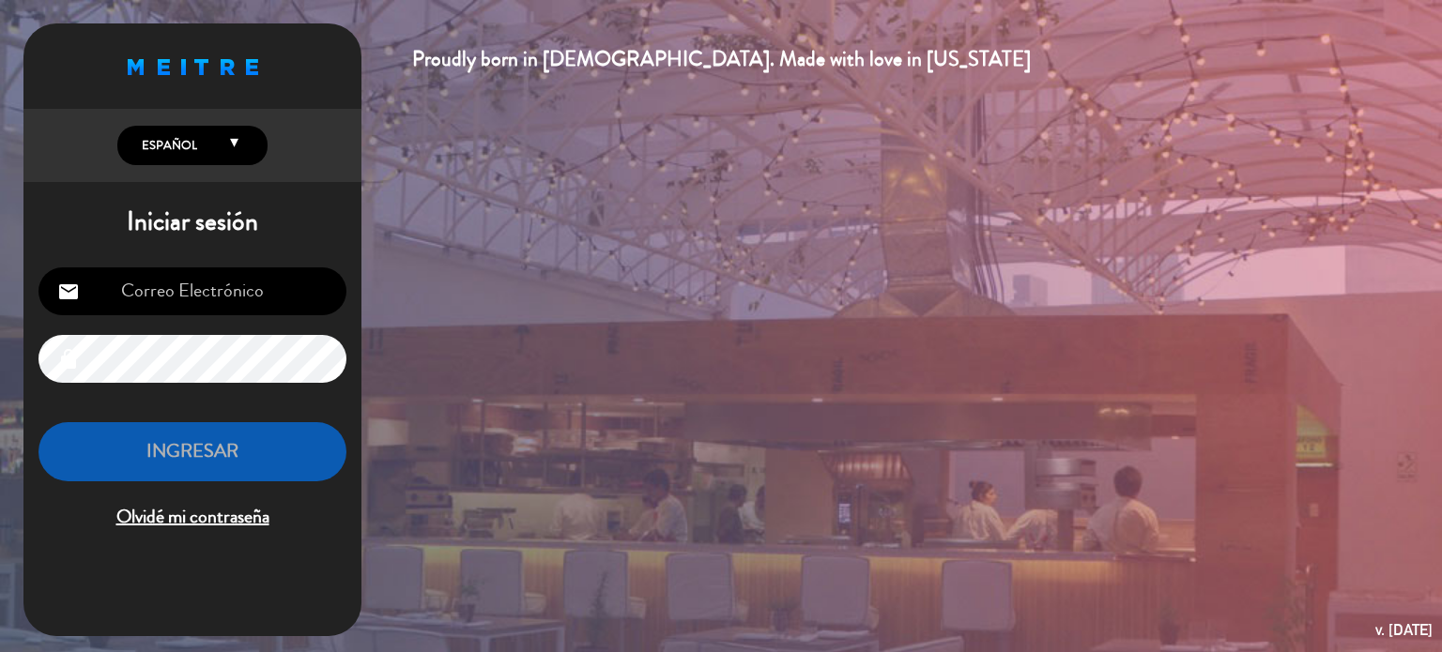
click at [199, 299] on input "email" at bounding box center [192, 292] width 308 height 48
type input "[EMAIL_ADDRESS][DOMAIN_NAME]"
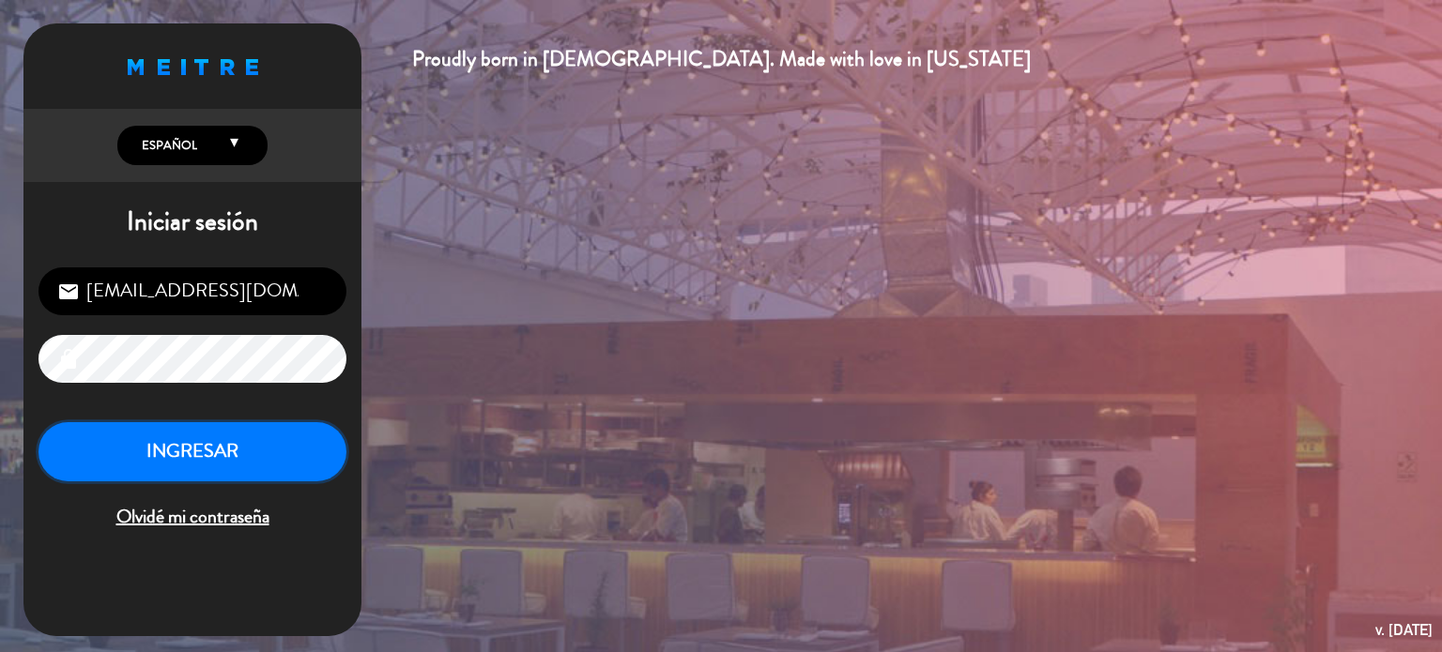
click at [175, 468] on button "INGRESAR" at bounding box center [192, 451] width 308 height 59
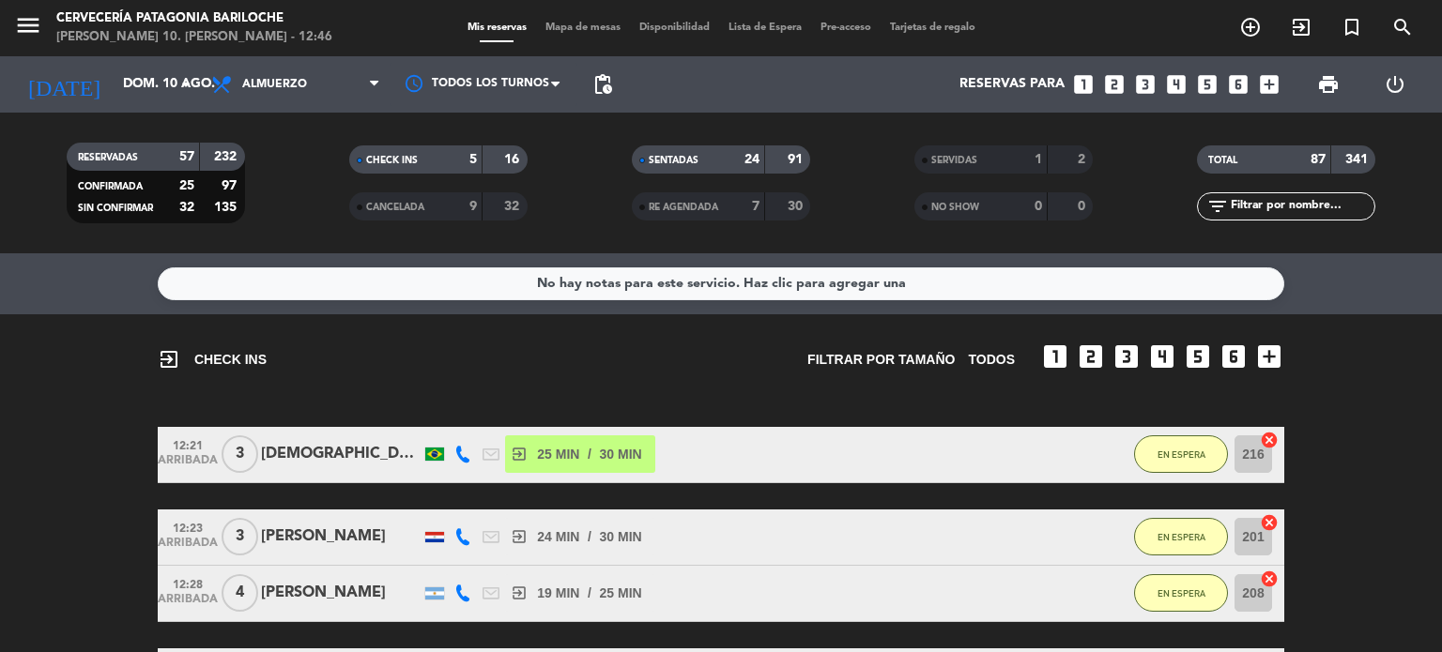
click at [551, 23] on span "Mapa de mesas" at bounding box center [583, 28] width 94 height 10
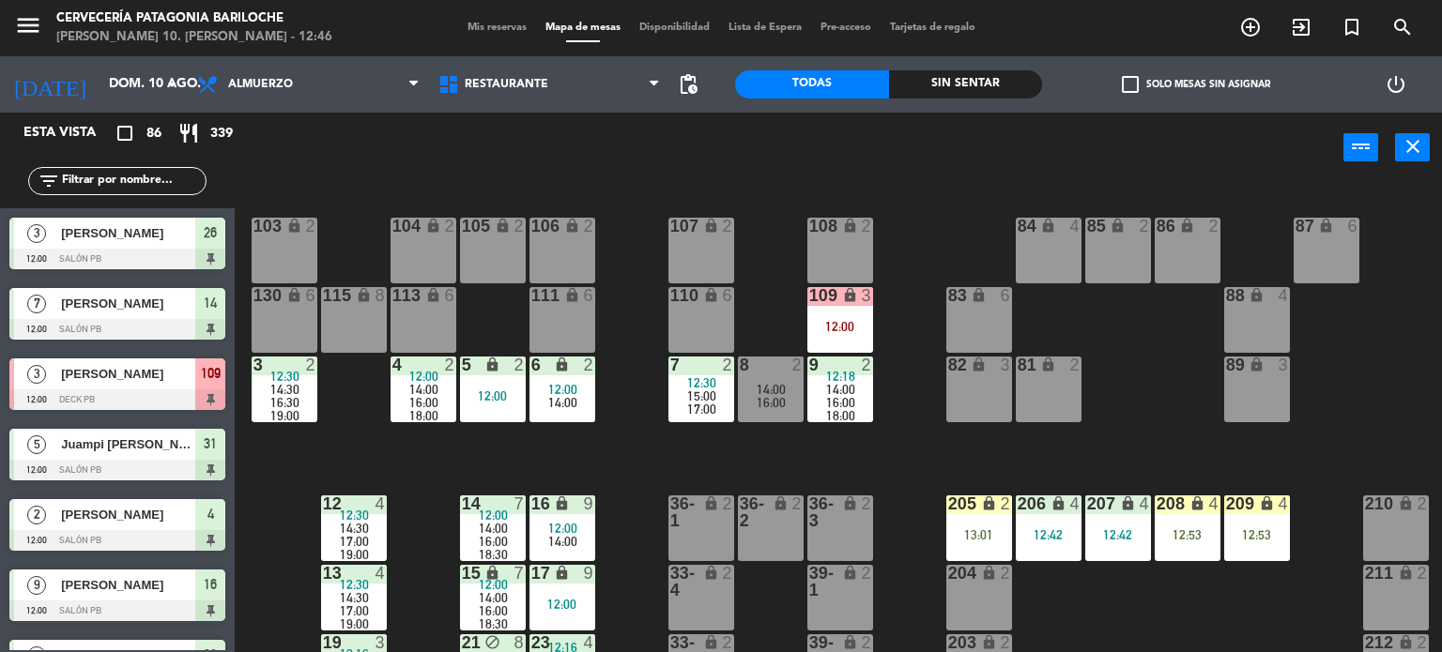
scroll to position [0, 140]
click at [855, 322] on div "12:00" at bounding box center [840, 326] width 66 height 13
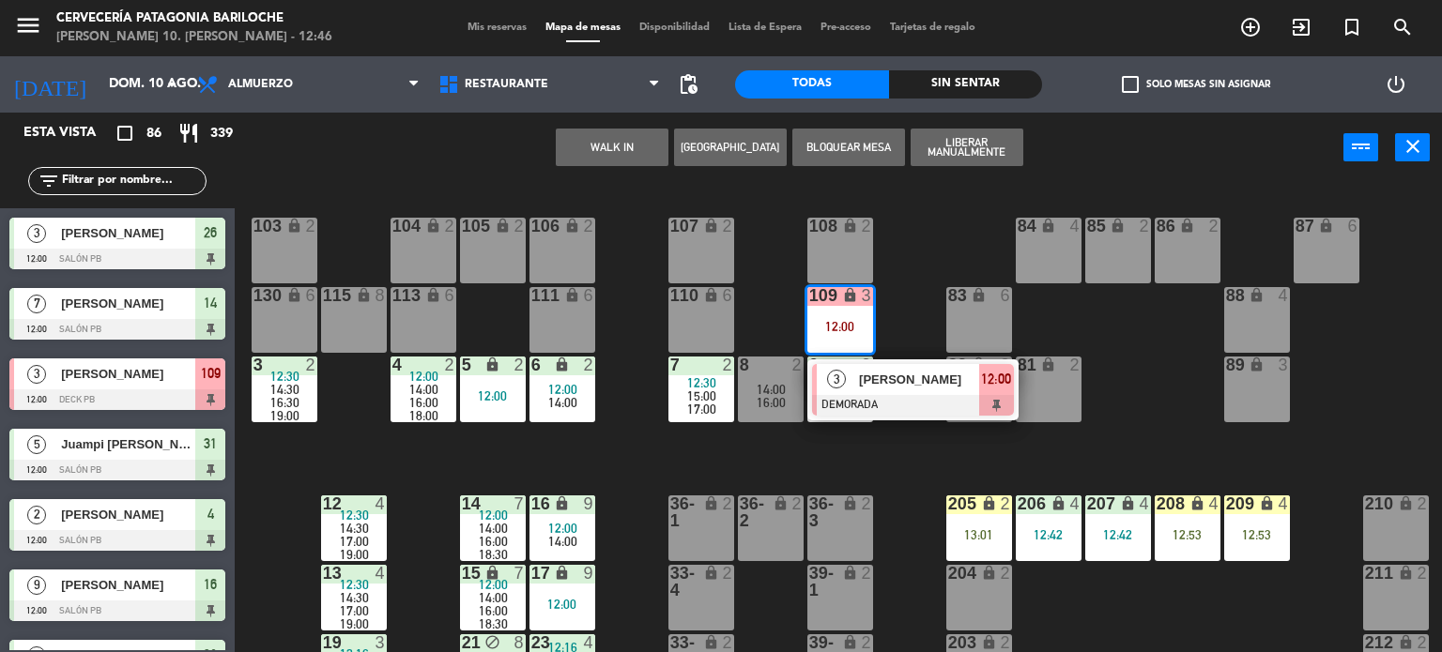
click at [885, 345] on div "101 lock 8 102 lock 8 104 lock 2 105 lock 2 106 lock 2 103 lock 2 107 lock 2 10…" at bounding box center [845, 418] width 1193 height 469
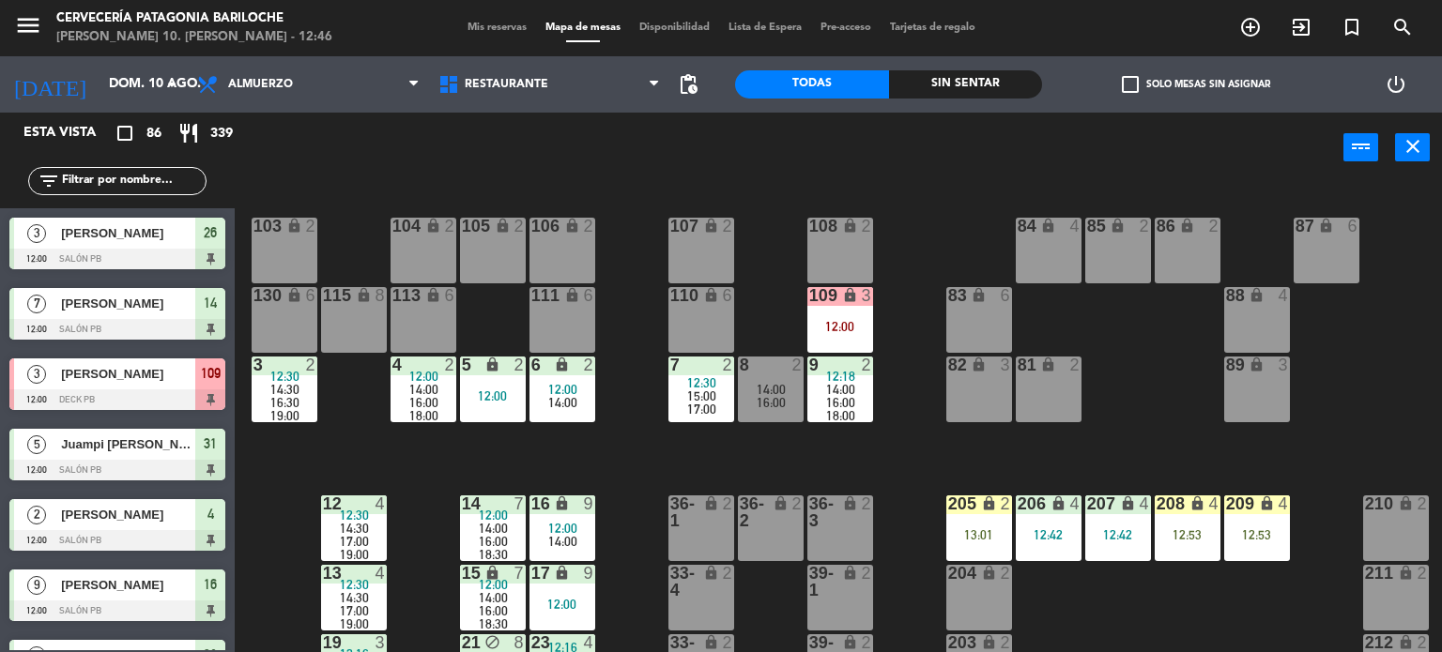
click at [845, 331] on div "12:00" at bounding box center [840, 326] width 66 height 13
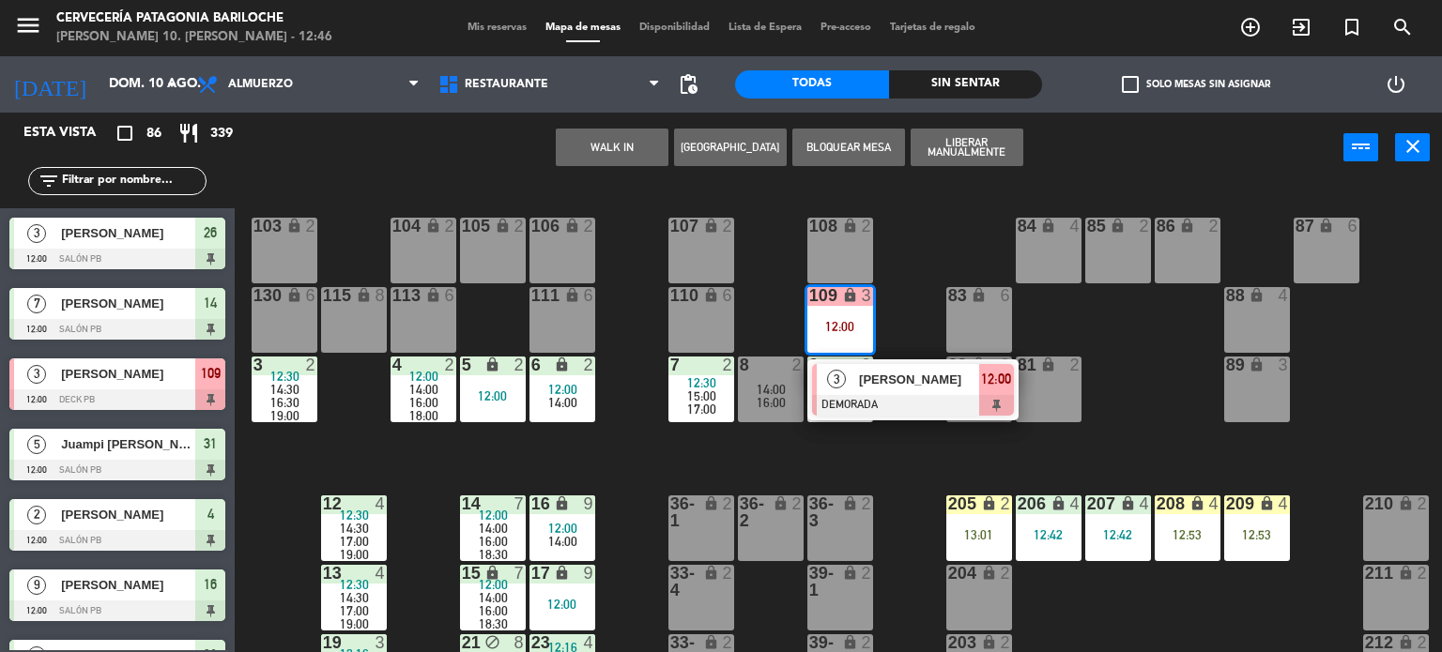
click at [896, 292] on div "101 lock 8 102 lock 8 104 lock 2 105 lock 2 106 lock 2 103 lock 2 107 lock 2 10…" at bounding box center [845, 418] width 1193 height 469
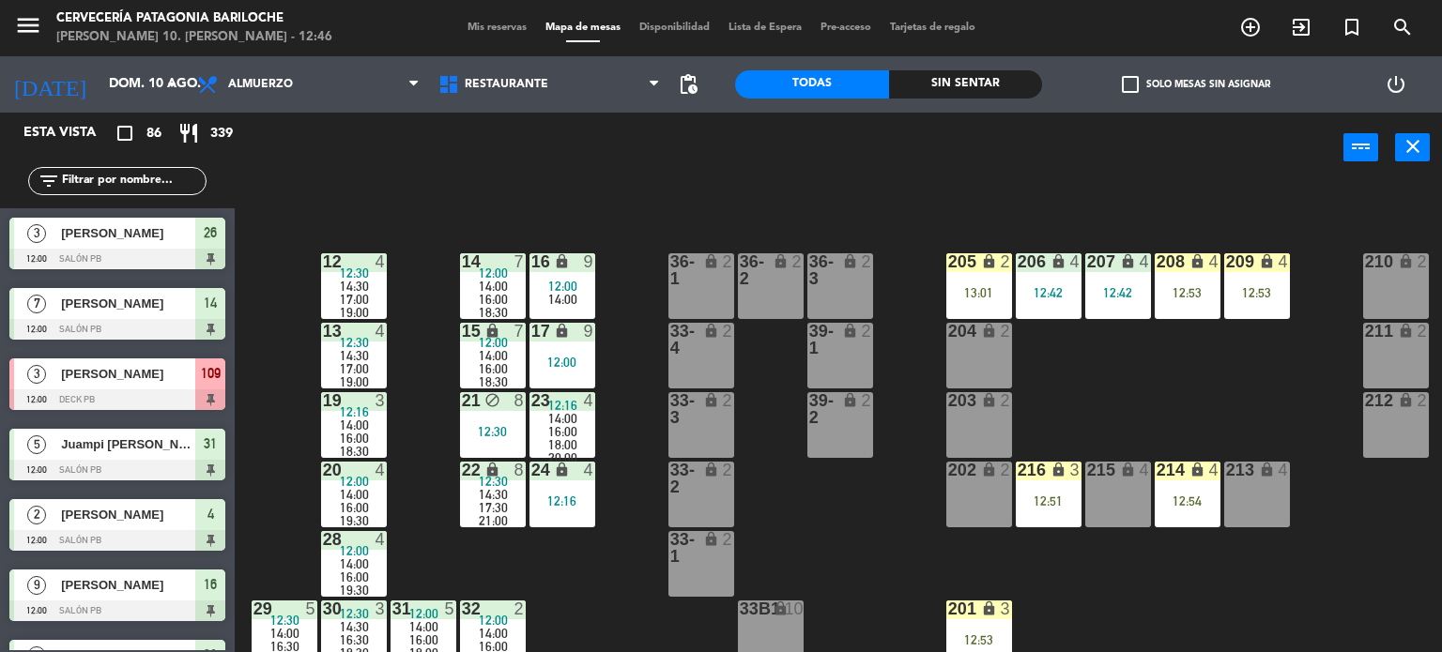
scroll to position [272, 140]
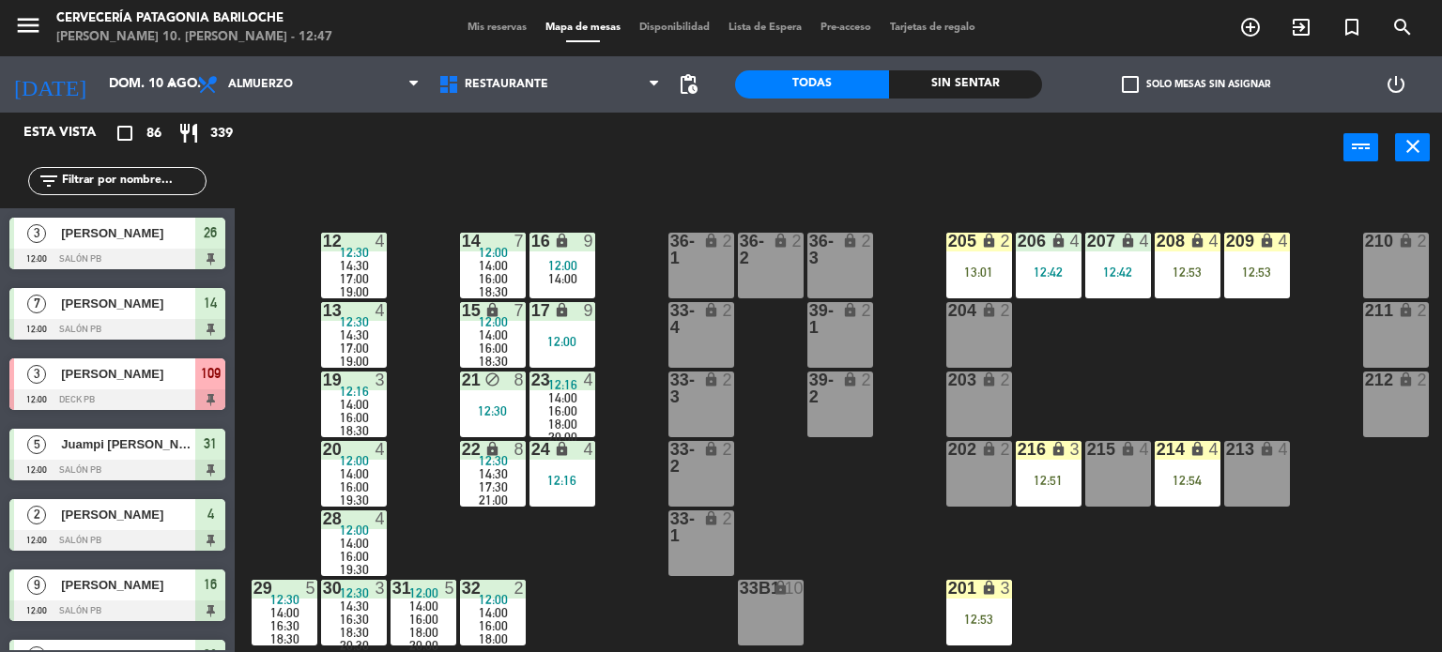
click at [496, 407] on div "12:30" at bounding box center [493, 411] width 66 height 13
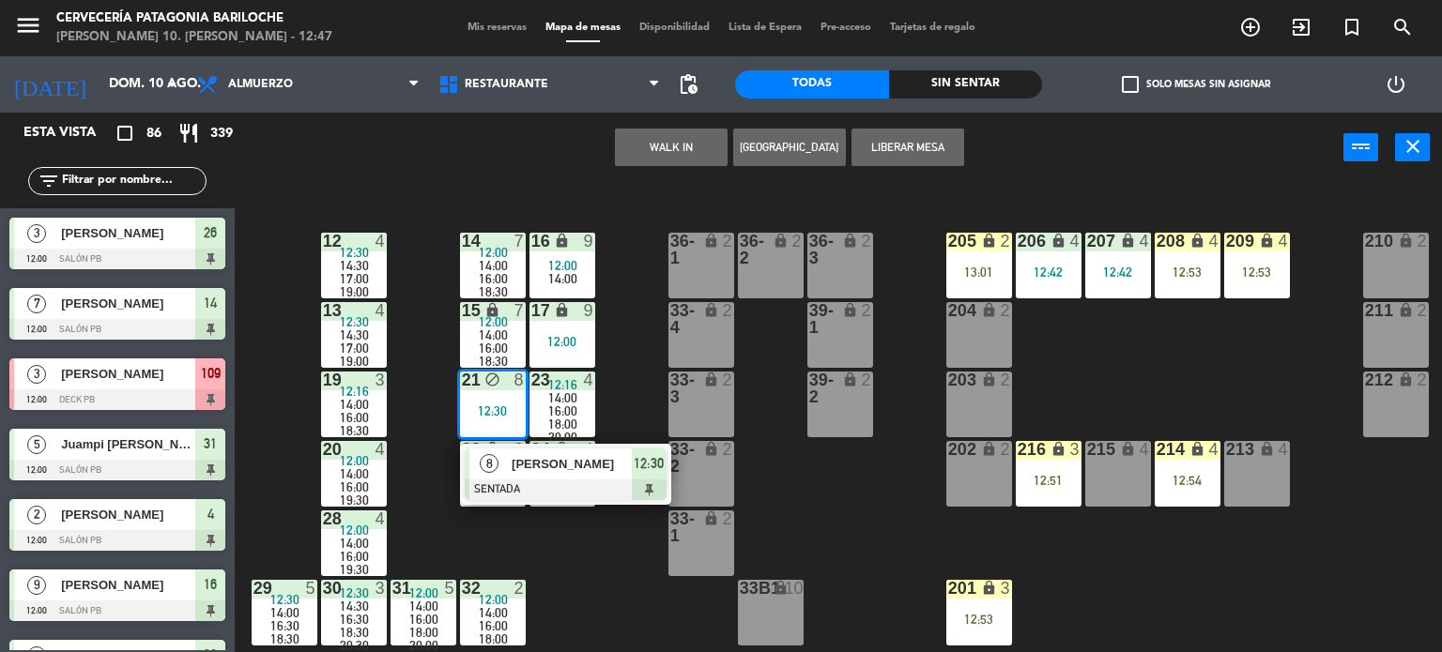
click at [601, 586] on div "101 lock 8 102 lock 8 104 lock 2 105 lock 2 106 lock 2 103 lock 2 107 lock 2 10…" at bounding box center [845, 418] width 1193 height 469
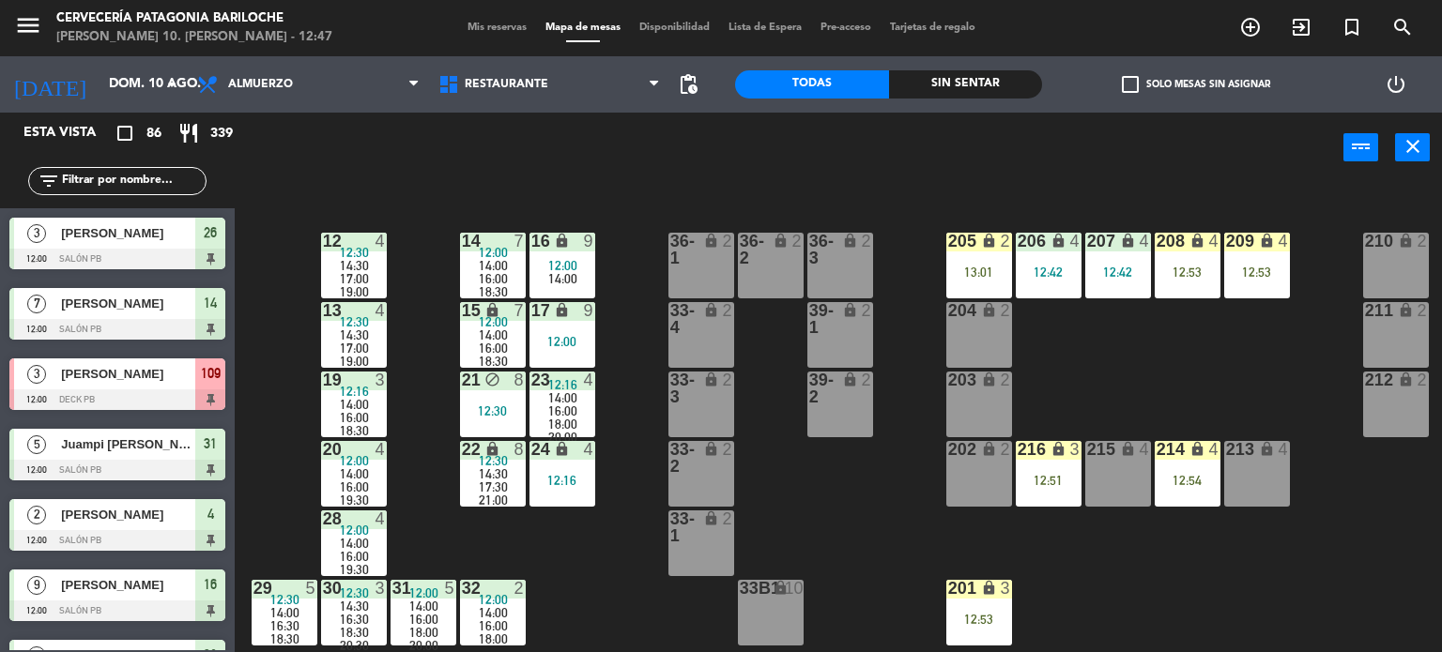
click at [522, 481] on div "17:30" at bounding box center [493, 487] width 66 height 13
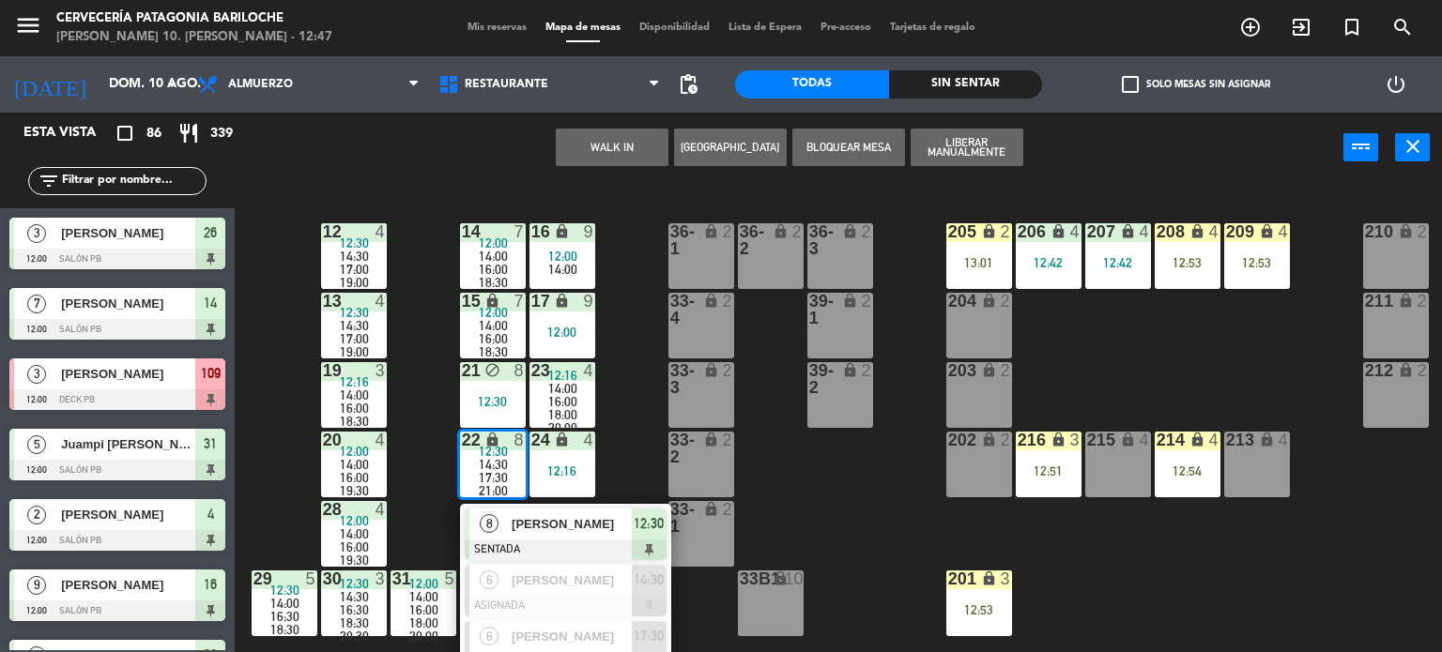
click at [621, 344] on div "101 lock 8 102 lock 8 104 lock 2 105 lock 2 106 lock 2 103 lock 2 107 lock 2 10…" at bounding box center [845, 418] width 1193 height 469
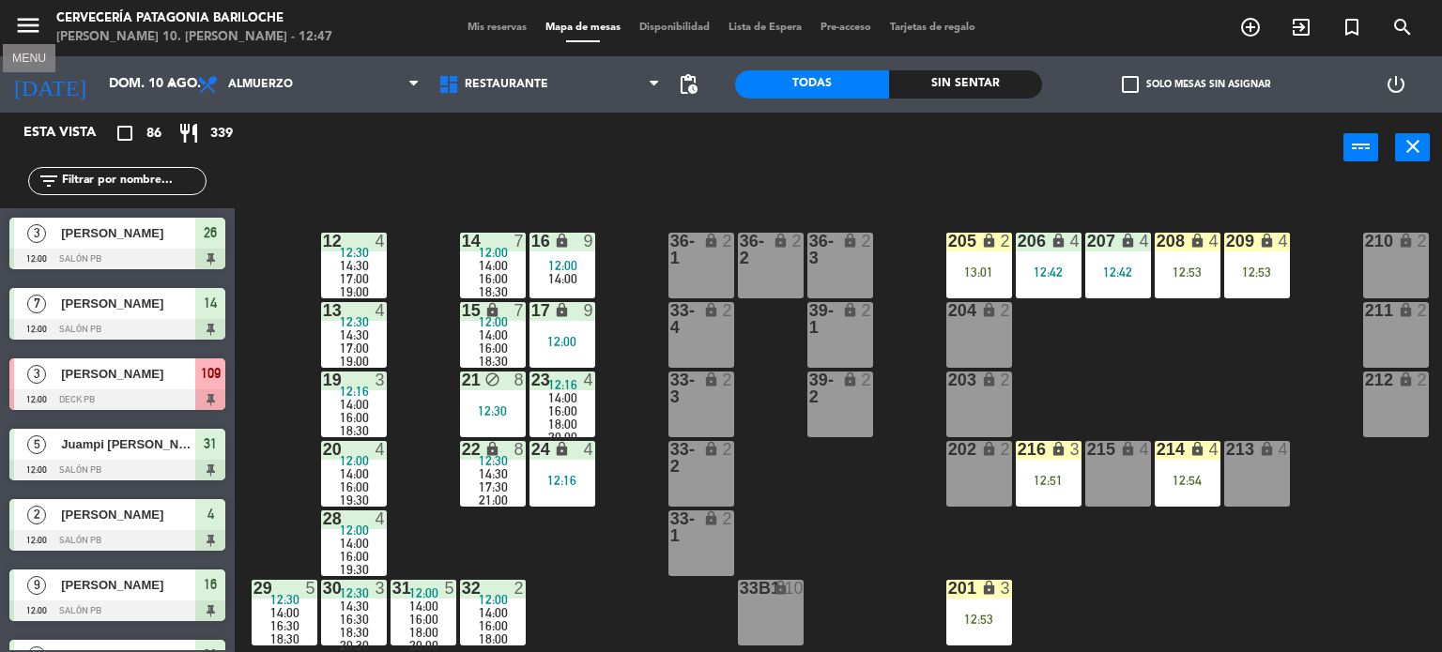
click at [16, 22] on icon "menu" at bounding box center [28, 25] width 28 height 28
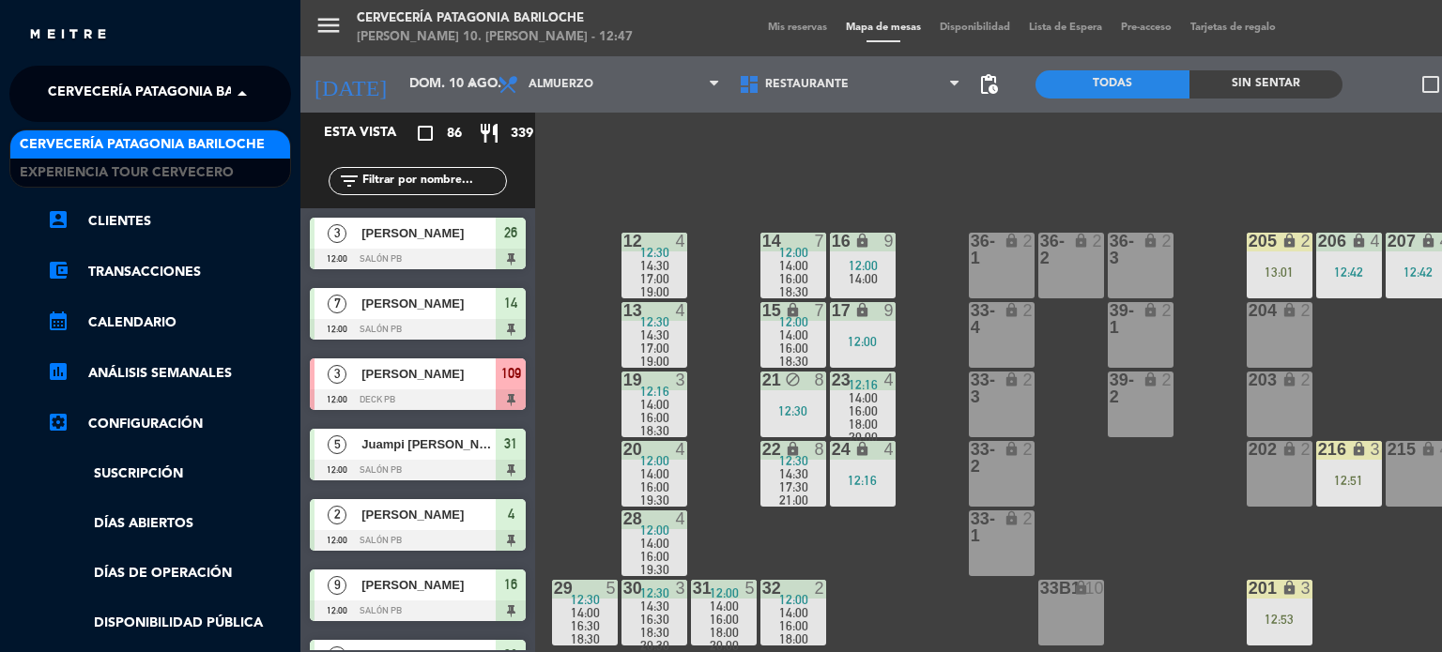
click at [210, 108] on span "Cervecería Patagonia Bariloche" at bounding box center [170, 93] width 245 height 39
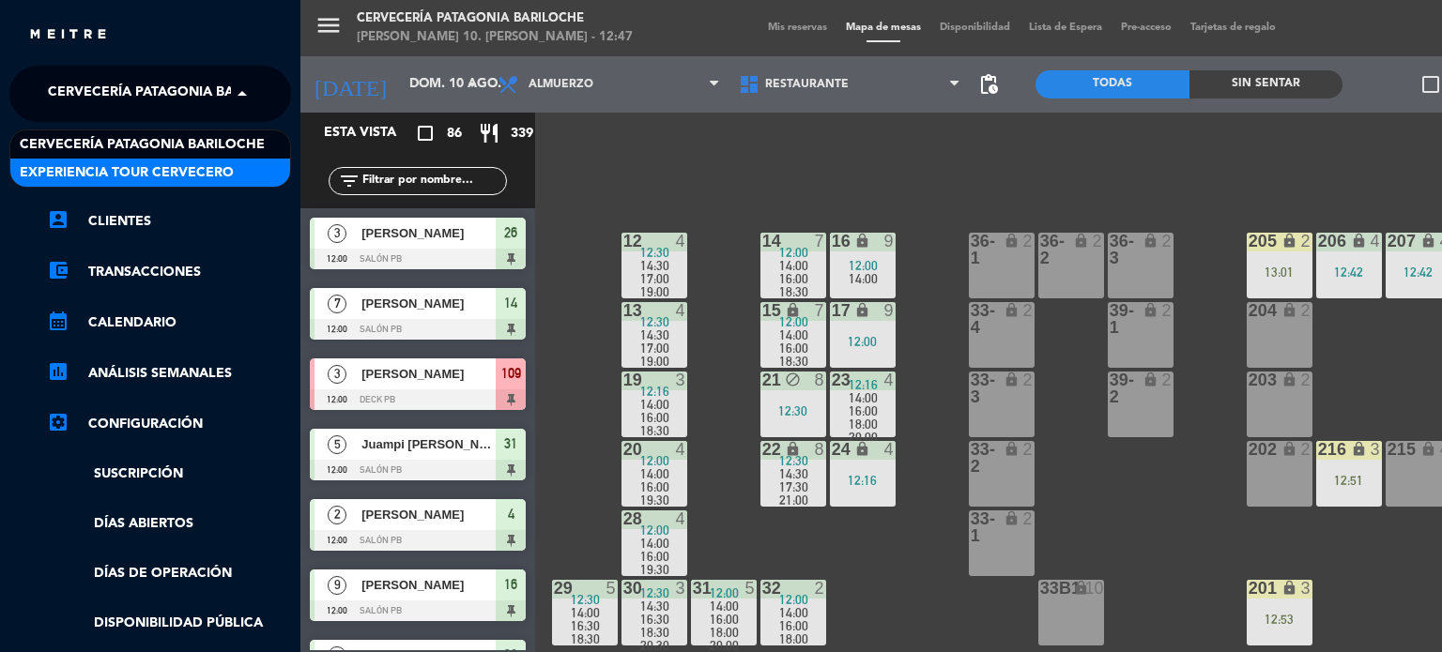
click at [183, 169] on span "Experiencia Tour Cervecero" at bounding box center [127, 173] width 214 height 22
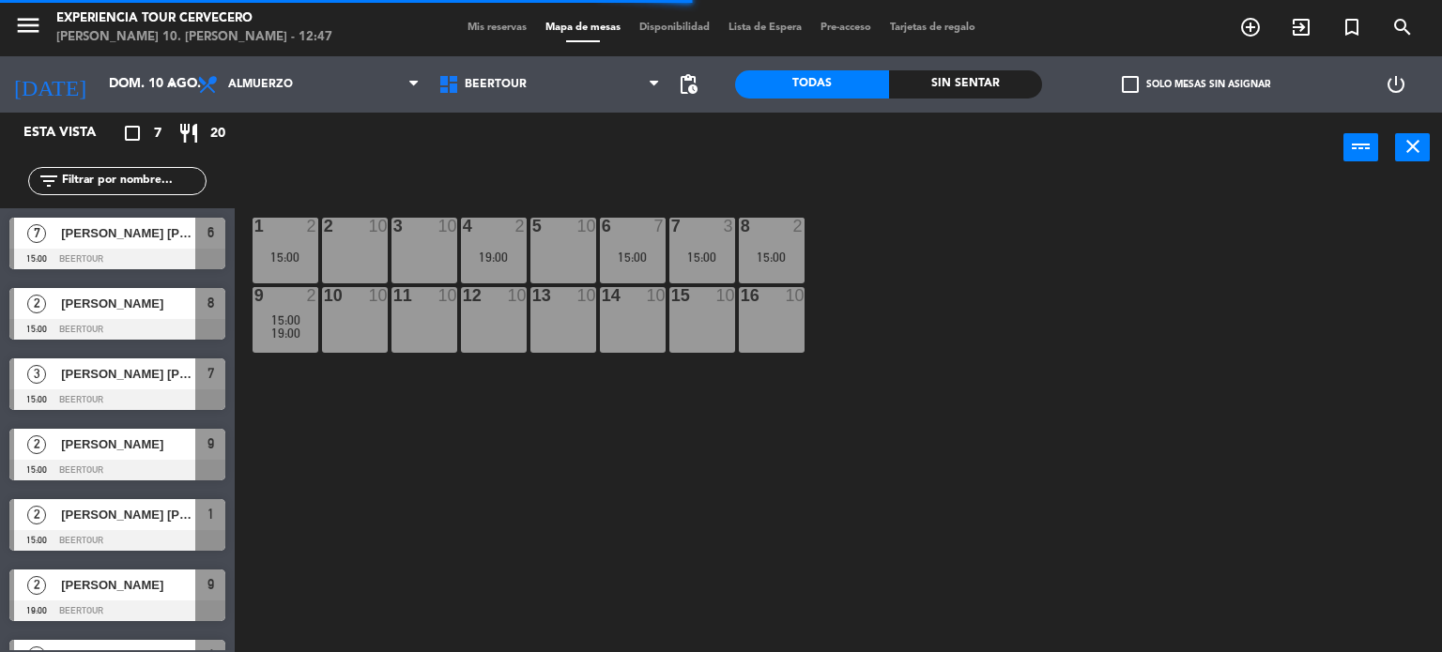
scroll to position [0, 0]
click at [466, 23] on span "Mis reservas" at bounding box center [497, 28] width 78 height 10
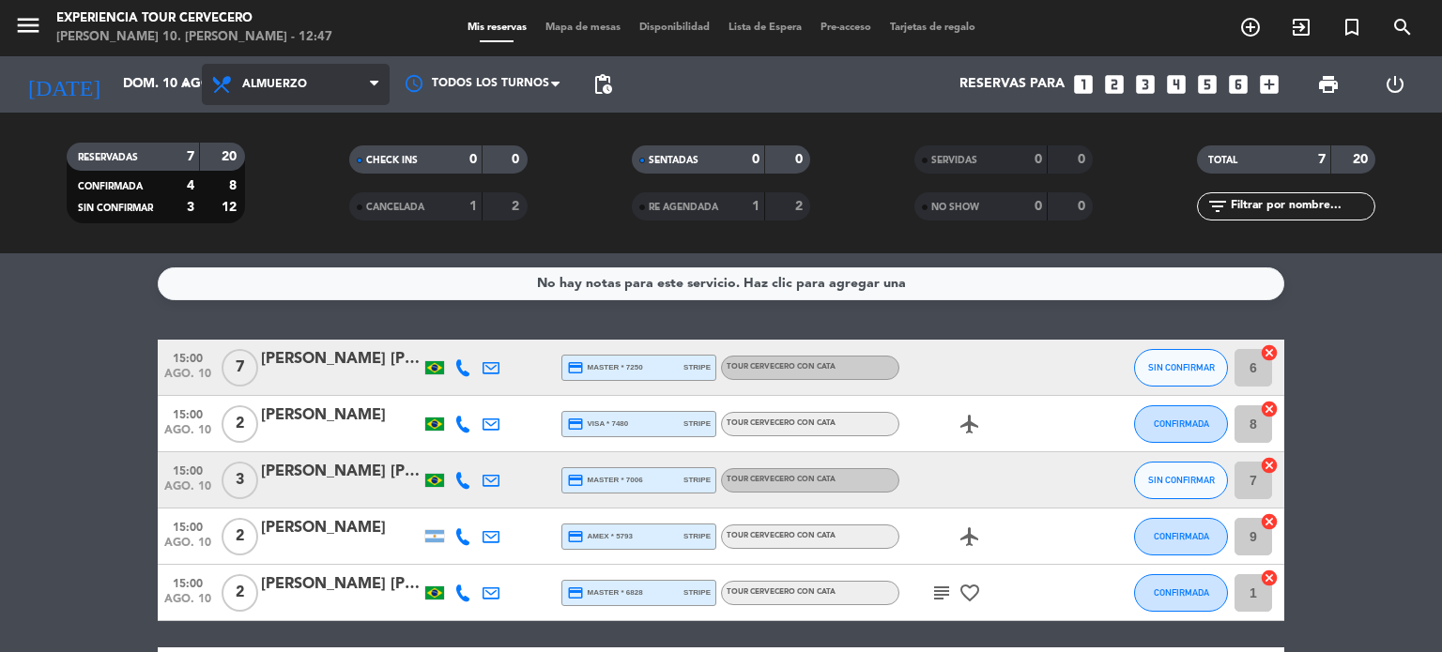
click at [330, 65] on span "Almuerzo" at bounding box center [296, 84] width 188 height 41
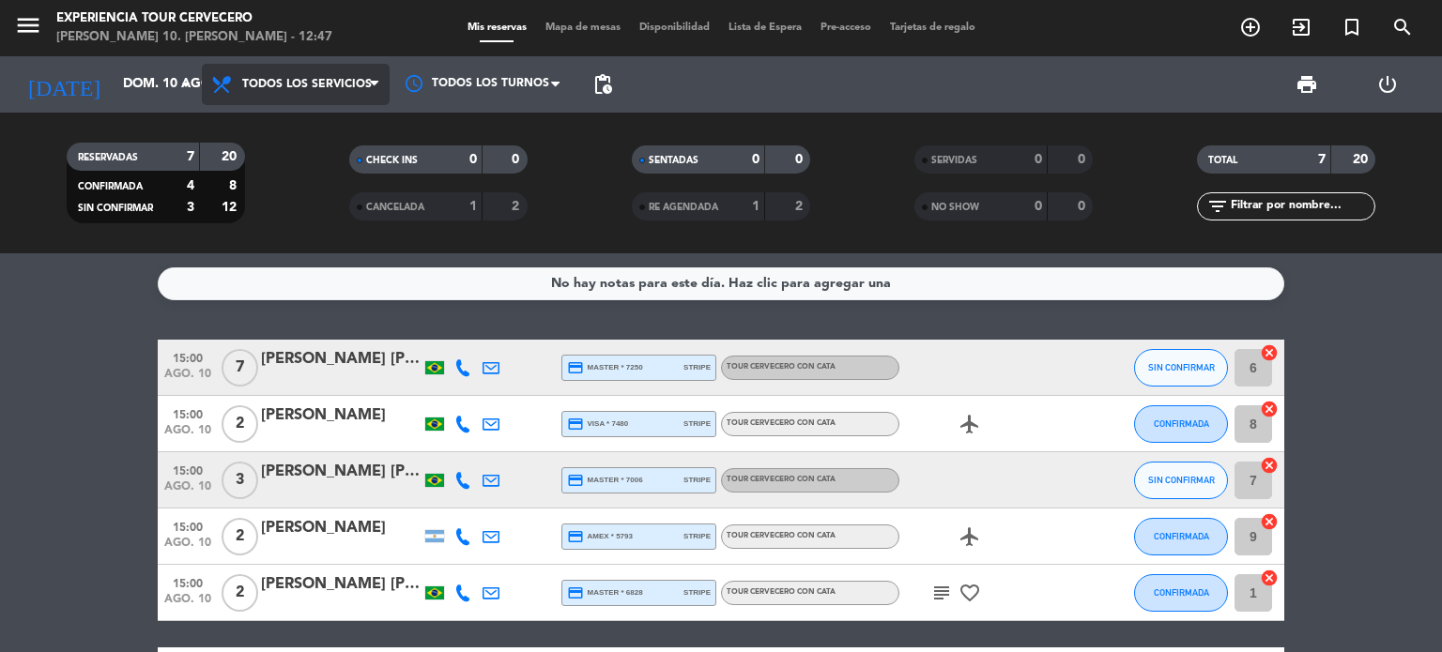
click at [270, 119] on div "menu Experiencia Tour [PERSON_NAME] 10. [PERSON_NAME] - 12:47 Mis reservas Mapa…" at bounding box center [721, 126] width 1442 height 253
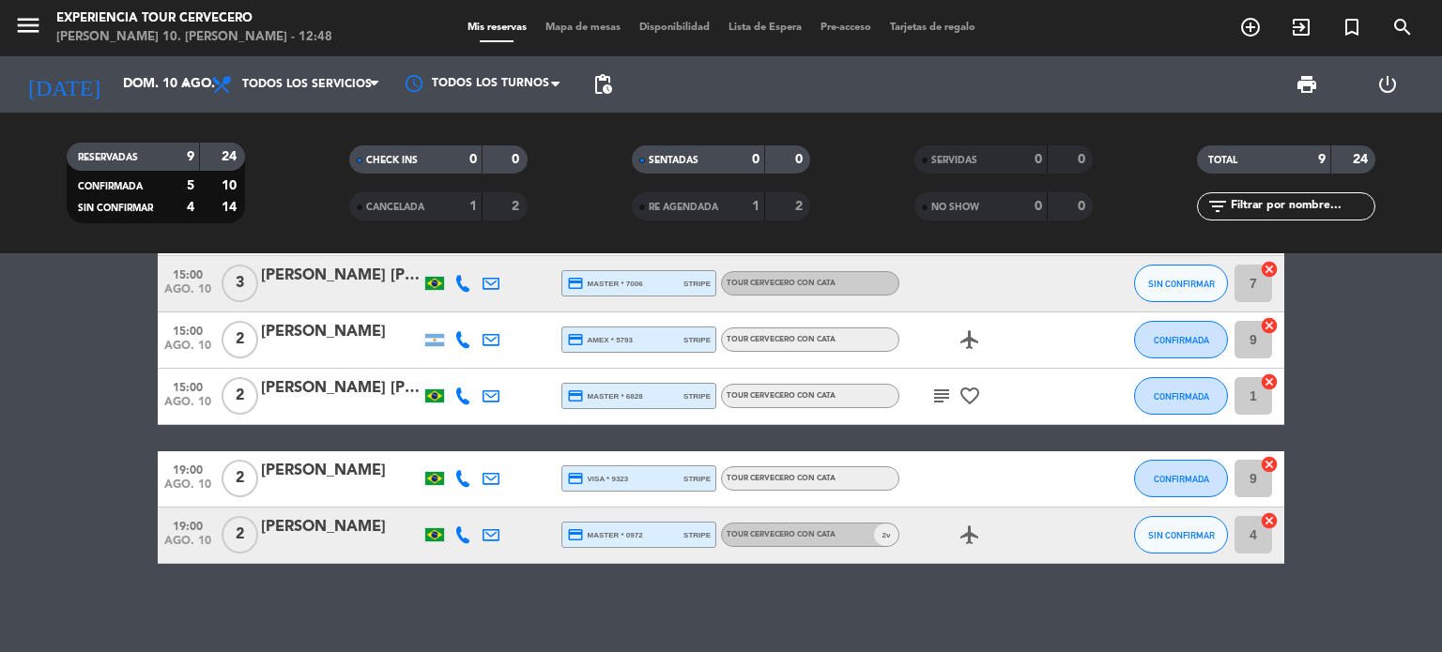
scroll to position [422, 0]
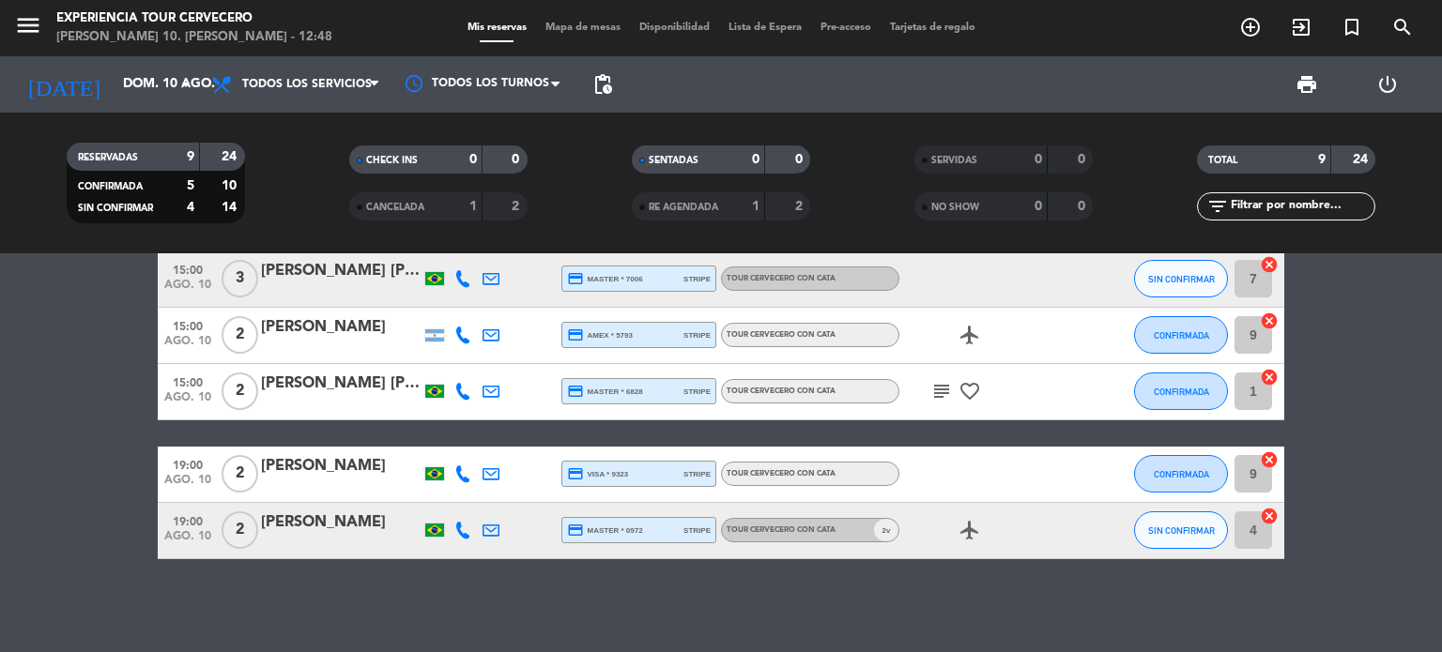
click at [940, 386] on icon "subject" at bounding box center [941, 391] width 23 height 23
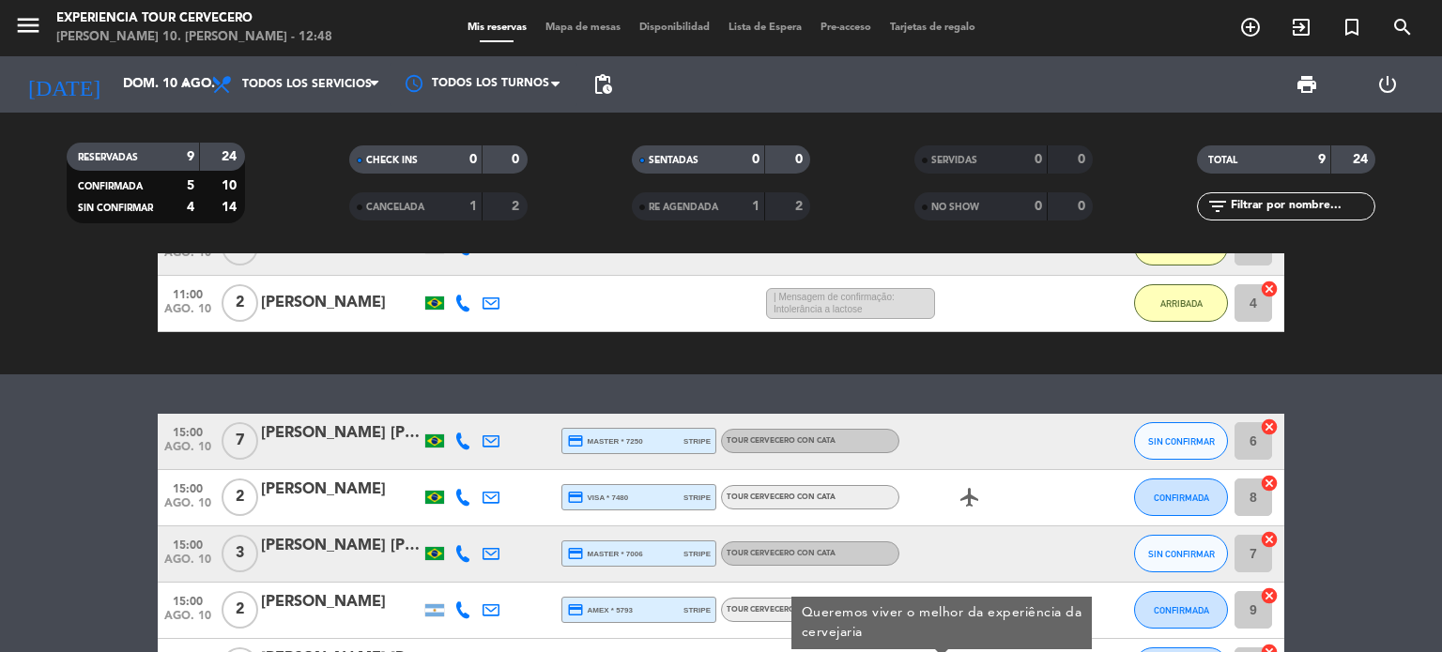
scroll to position [0, 0]
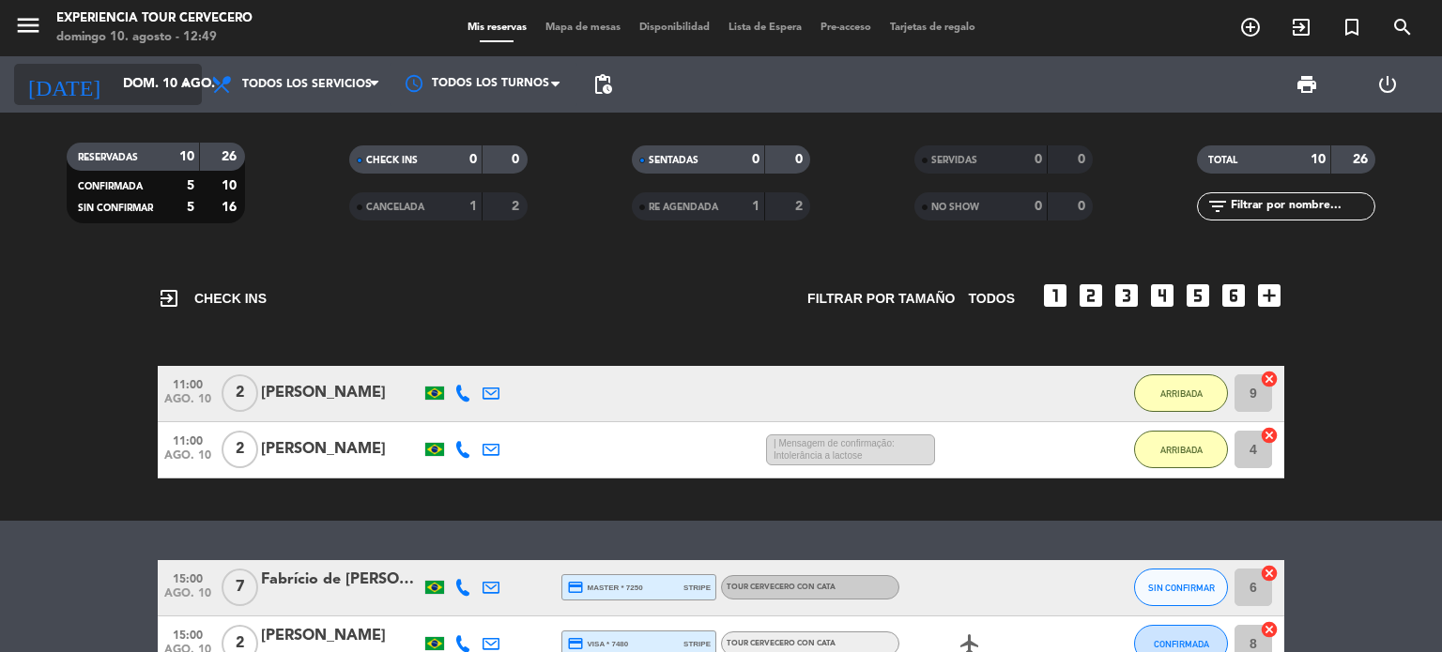
click at [116, 97] on input "dom. 10 ago." at bounding box center [203, 85] width 178 height 34
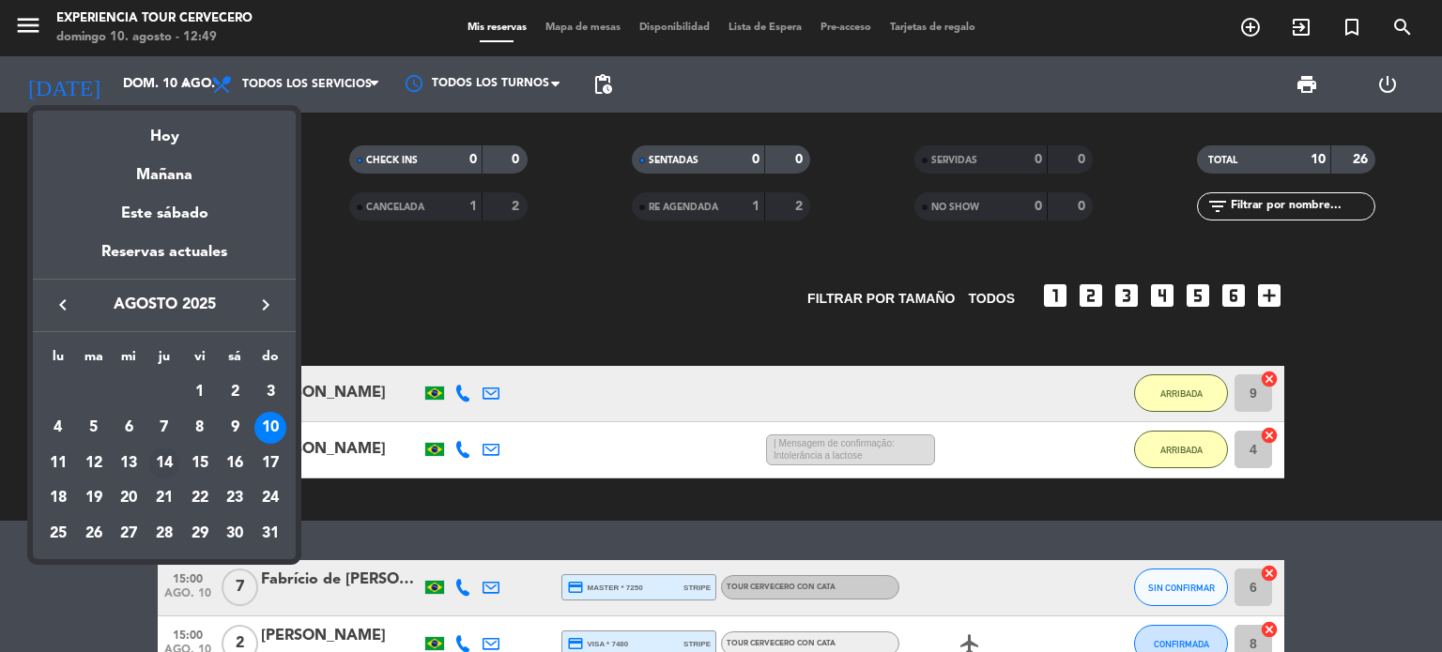
click at [169, 457] on div "14" at bounding box center [164, 464] width 32 height 32
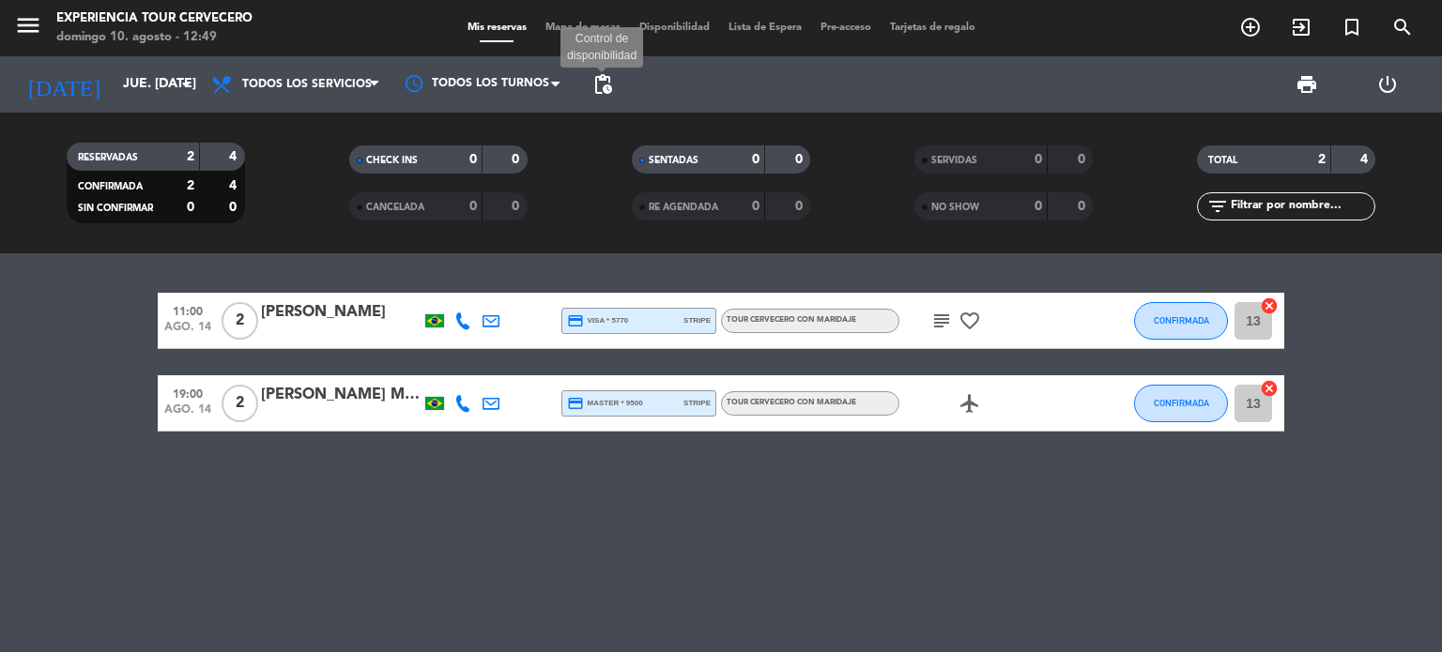
click at [605, 85] on span "pending_actions" at bounding box center [602, 84] width 23 height 23
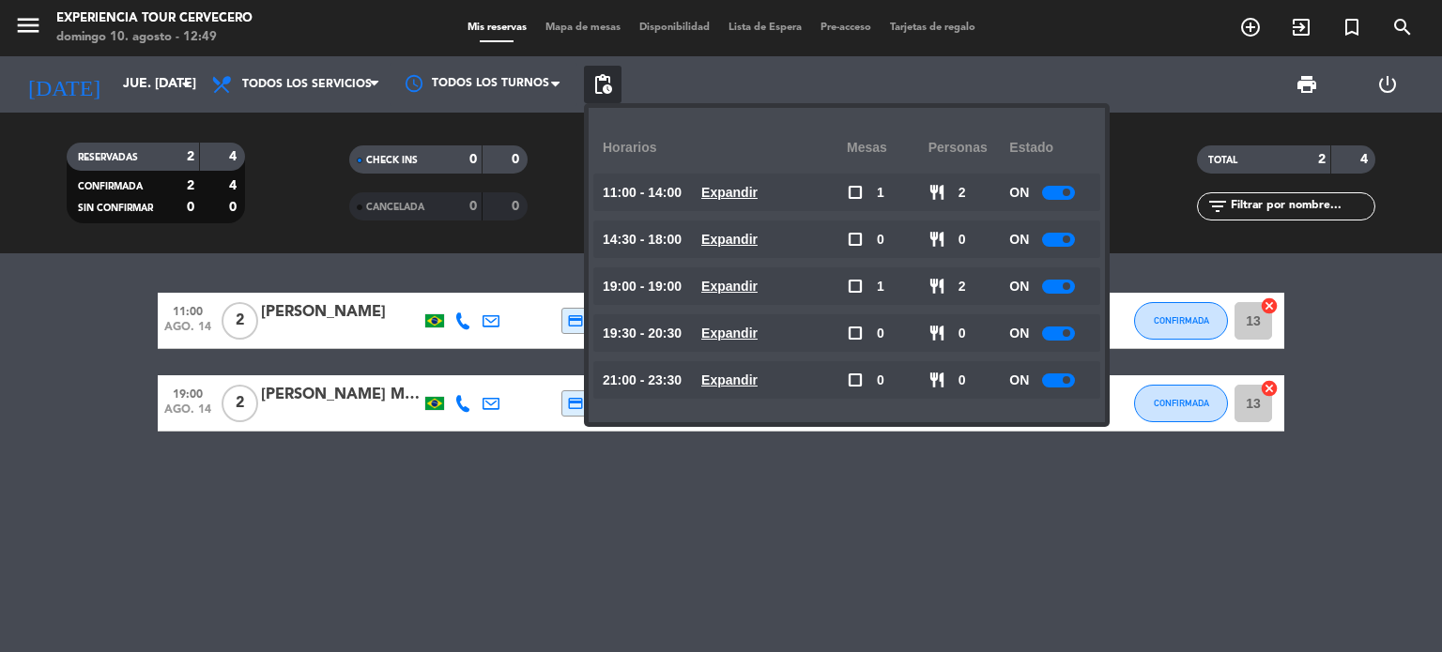
click at [605, 85] on span "pending_actions" at bounding box center [602, 84] width 23 height 23
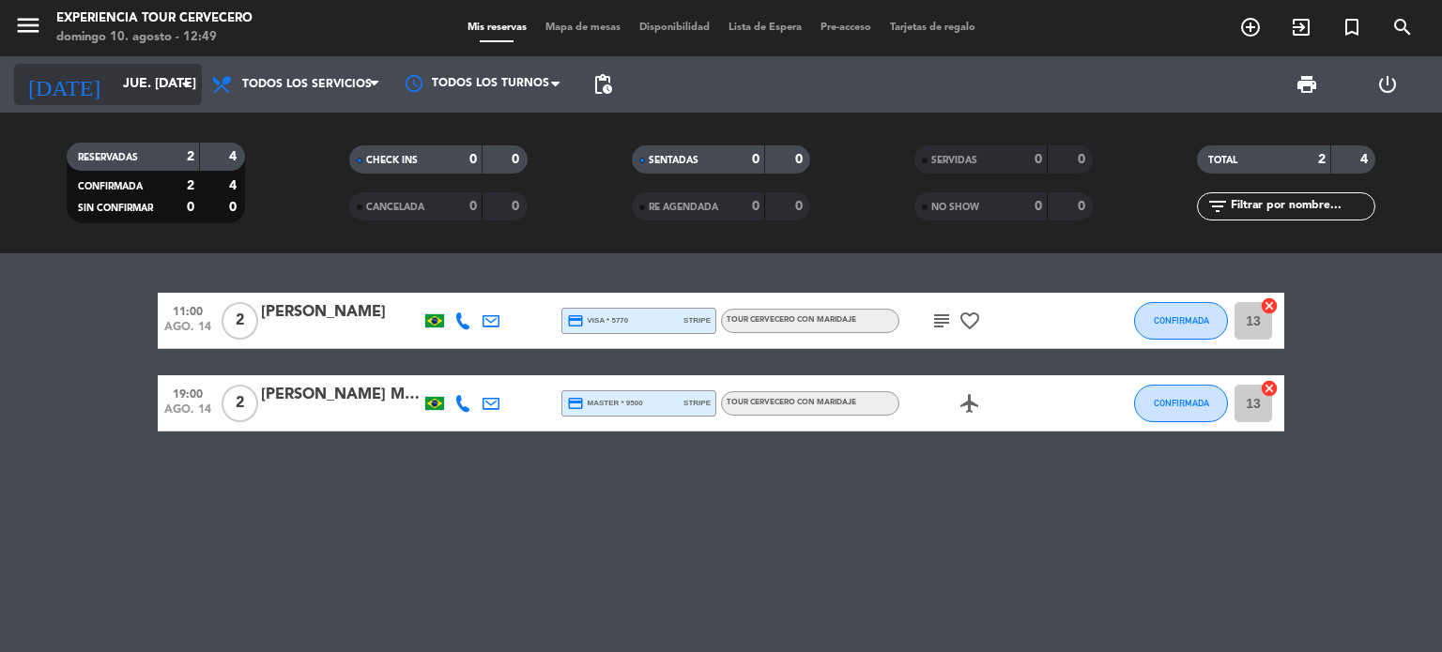
click at [134, 69] on input "jue. 14 ago." at bounding box center [203, 85] width 178 height 34
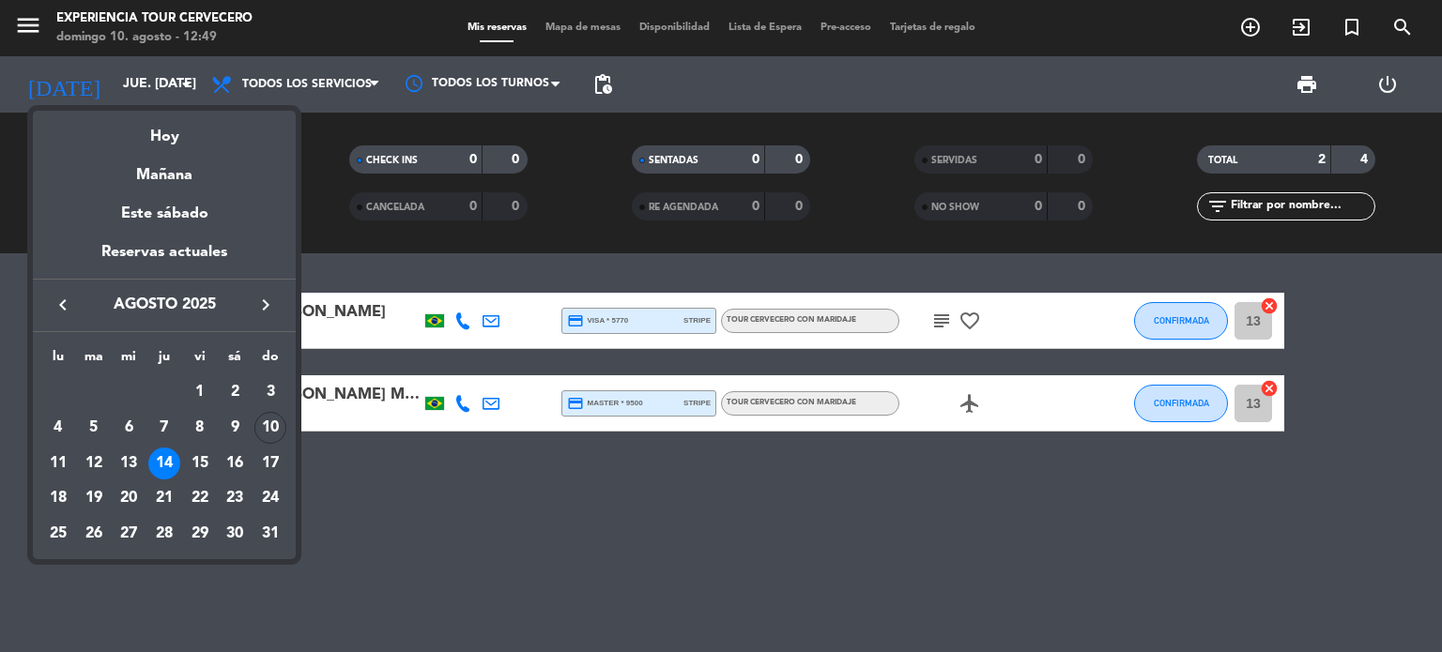
click at [449, 587] on div at bounding box center [721, 326] width 1442 height 652
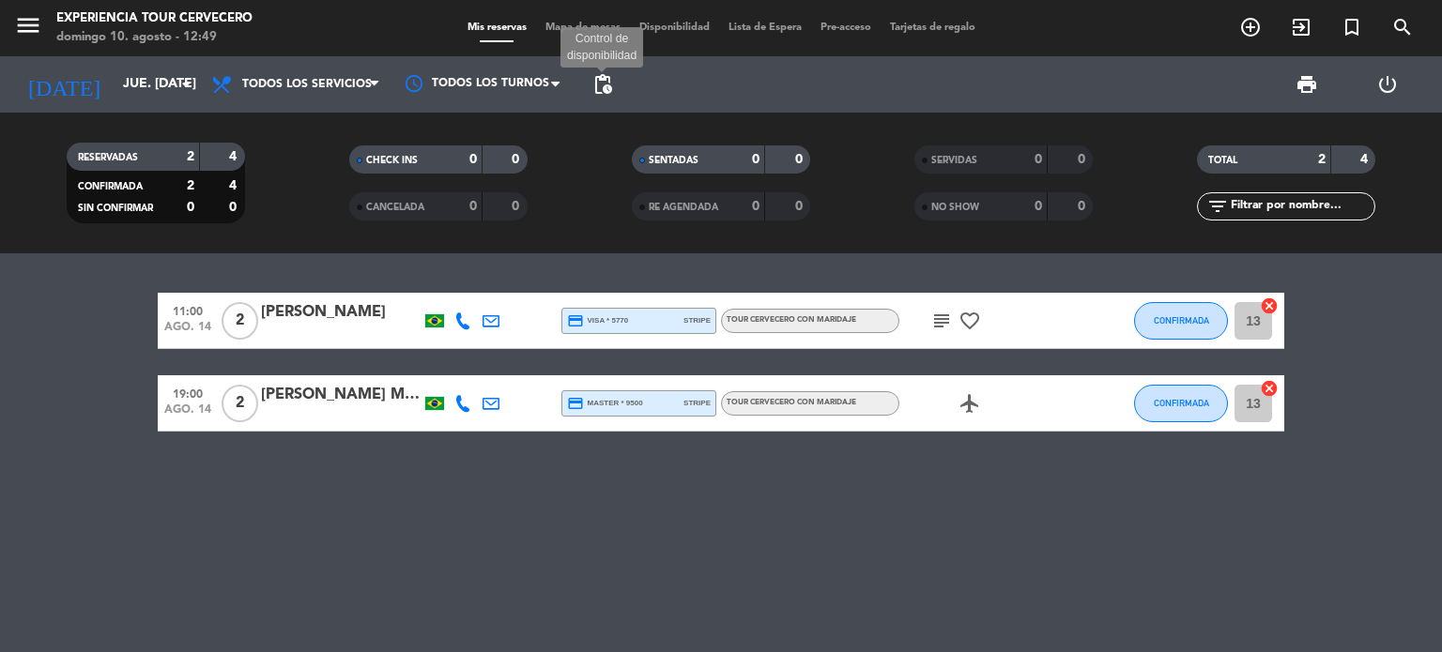
click at [598, 90] on span "pending_actions" at bounding box center [602, 84] width 23 height 23
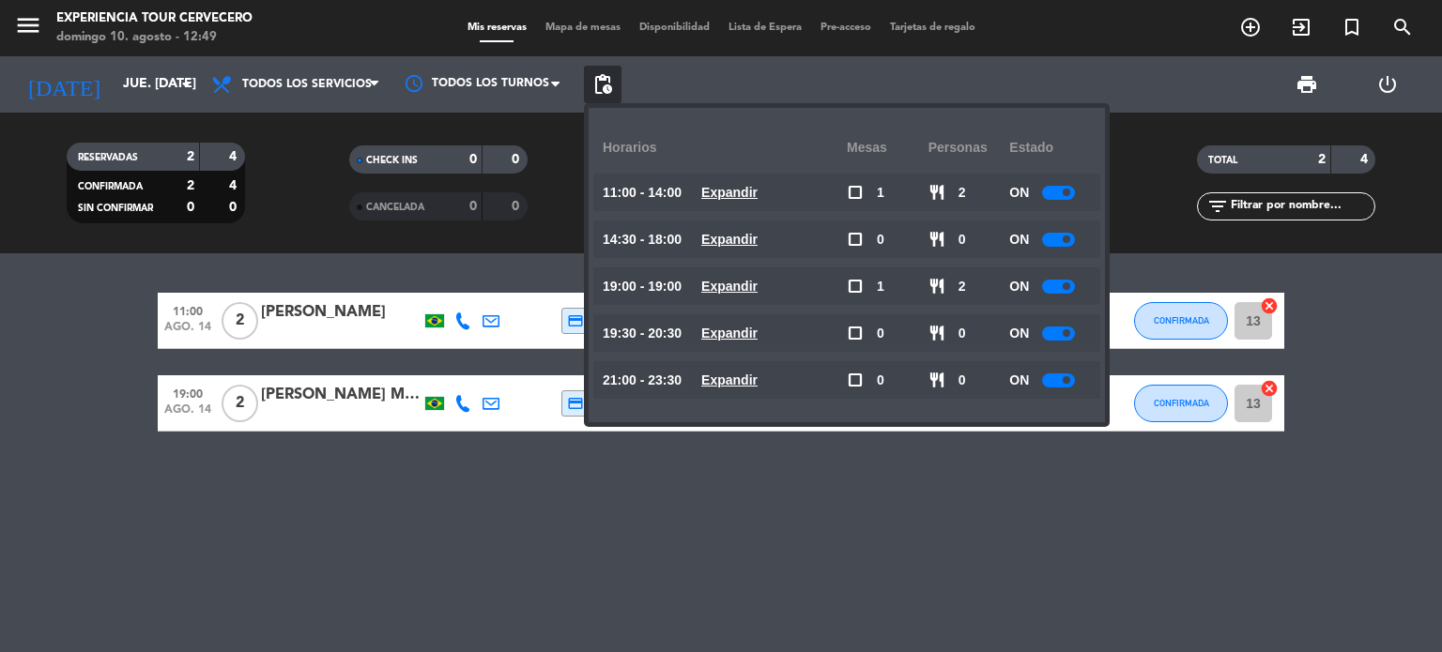
click at [598, 90] on span "pending_actions" at bounding box center [602, 84] width 23 height 23
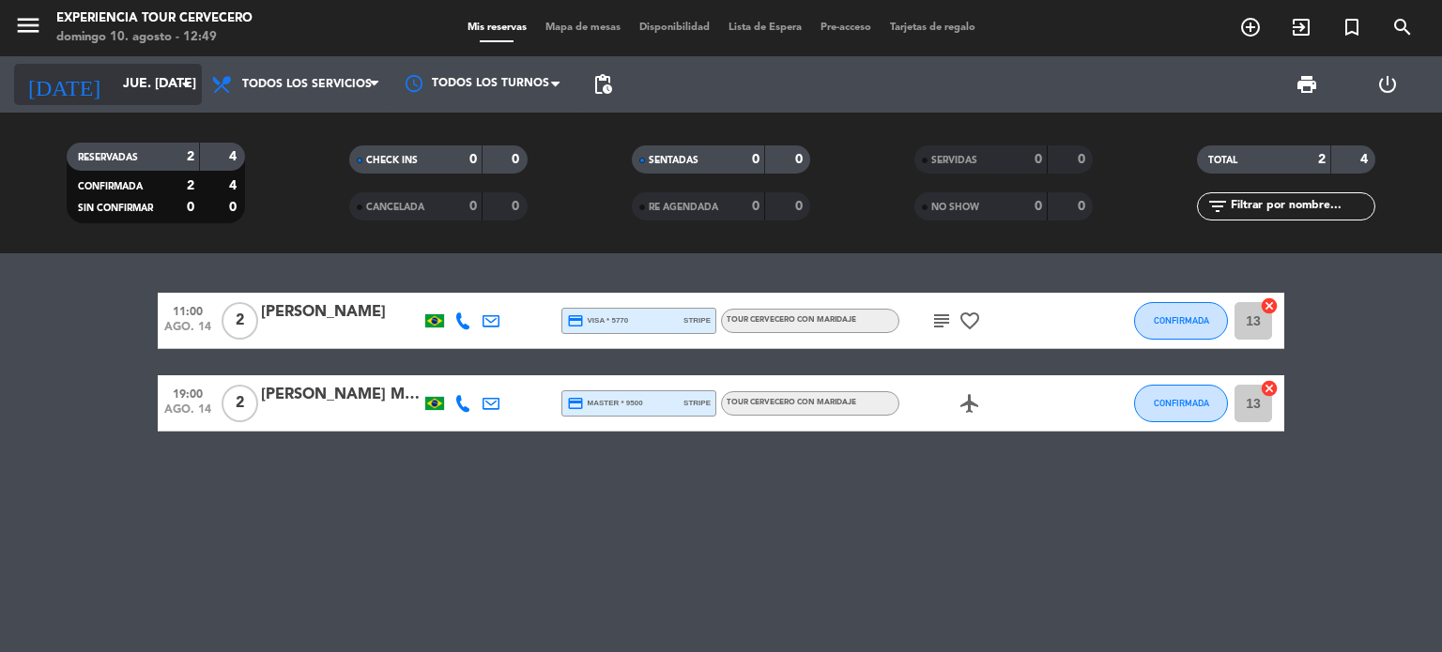
click at [169, 90] on input "jue. 14 ago." at bounding box center [203, 85] width 178 height 34
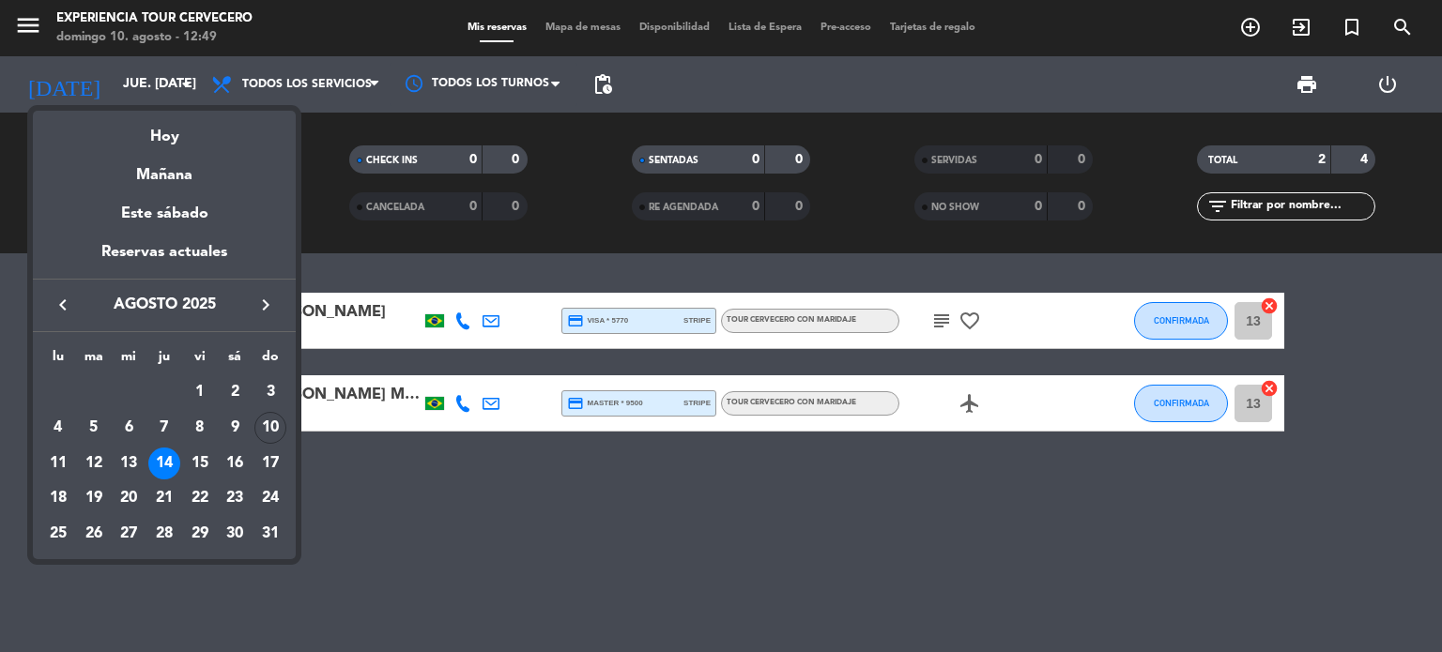
click at [490, 566] on div at bounding box center [721, 326] width 1442 height 652
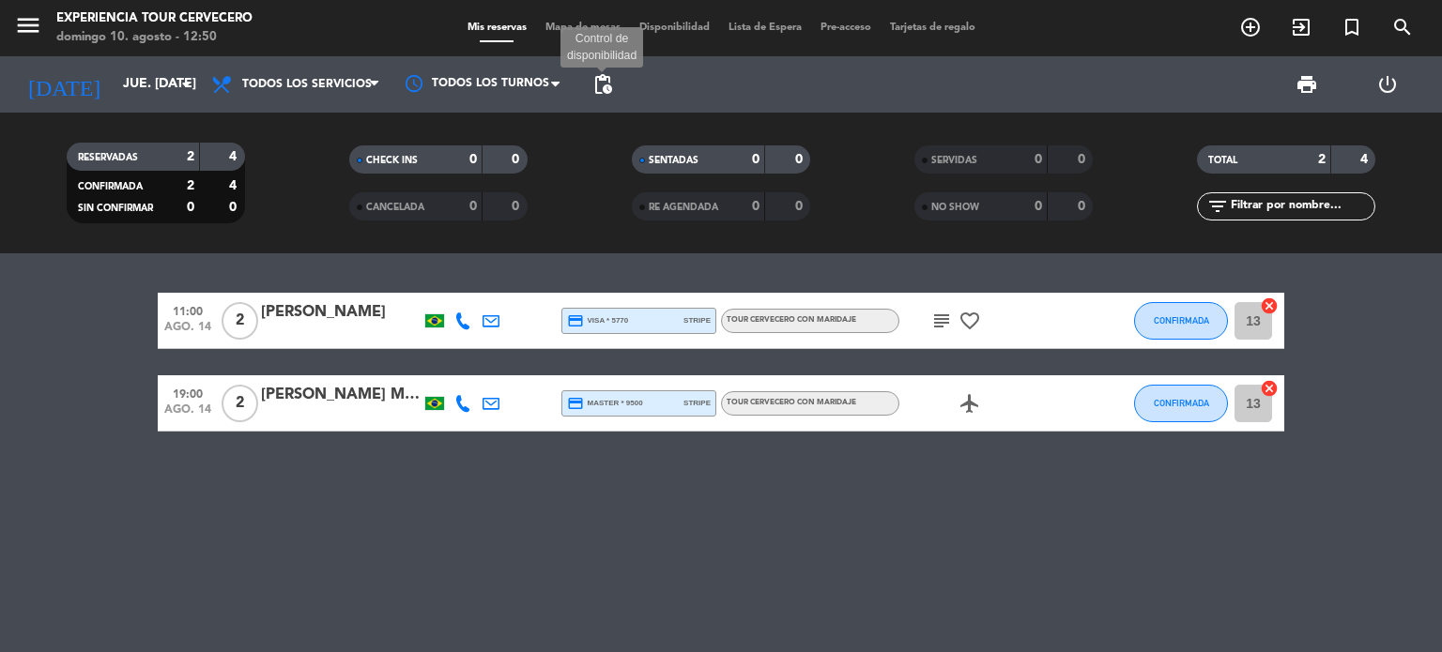
click at [605, 89] on span "pending_actions" at bounding box center [602, 84] width 23 height 23
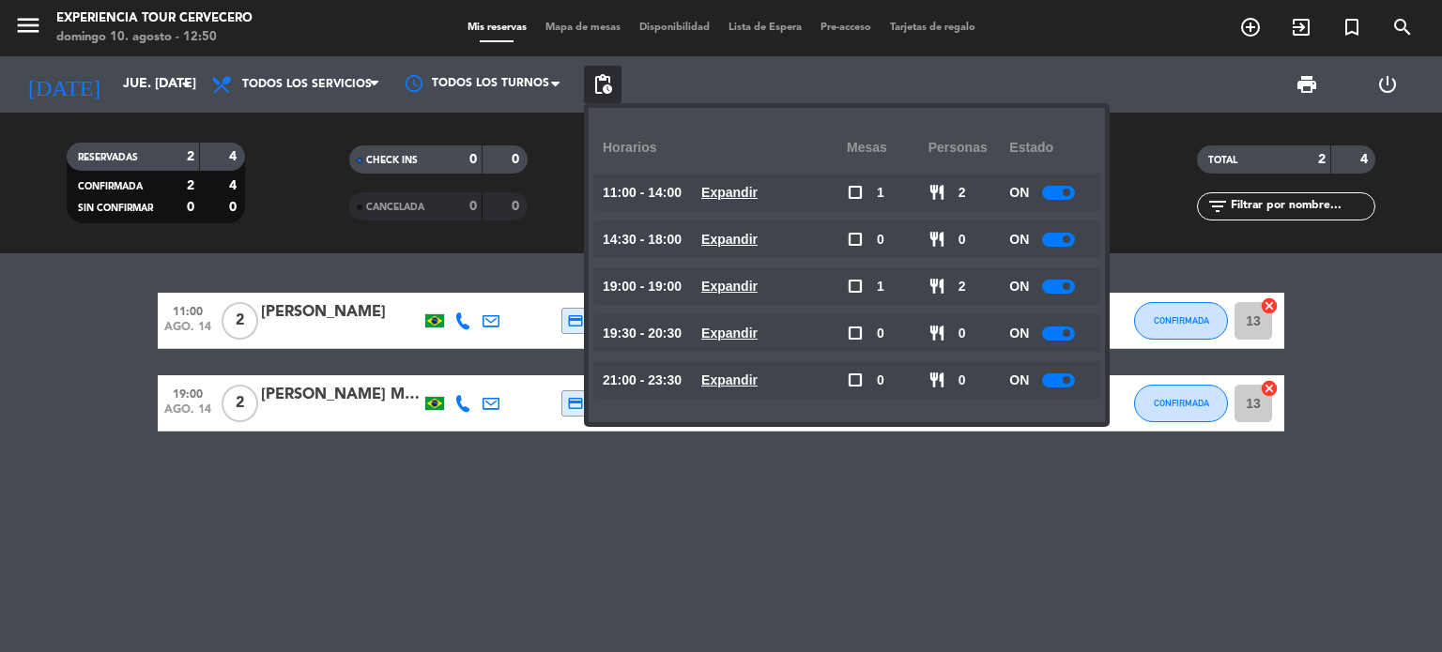
click at [552, 498] on div "11:00 ago. 14 2 Victória Pacheco credit_card visa * 5770 stripe Tour cervecero …" at bounding box center [721, 452] width 1442 height 399
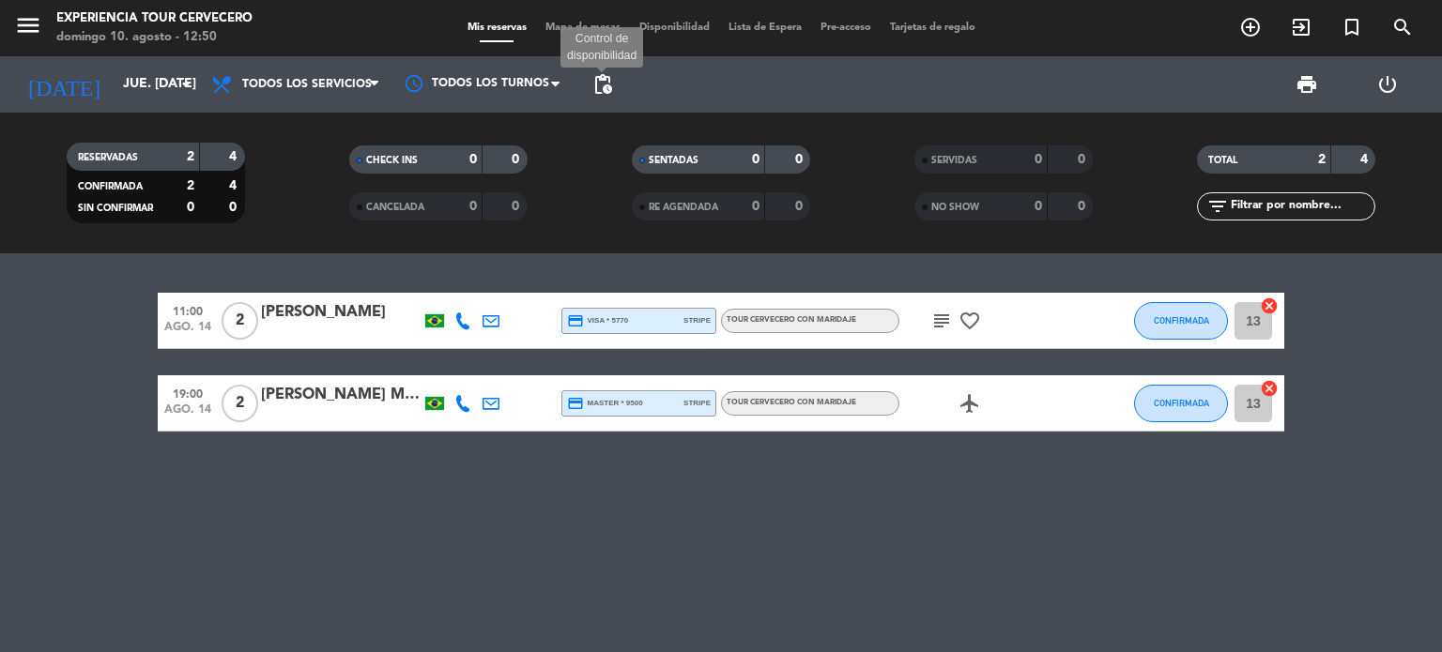
click at [604, 91] on span "pending_actions" at bounding box center [602, 84] width 23 height 23
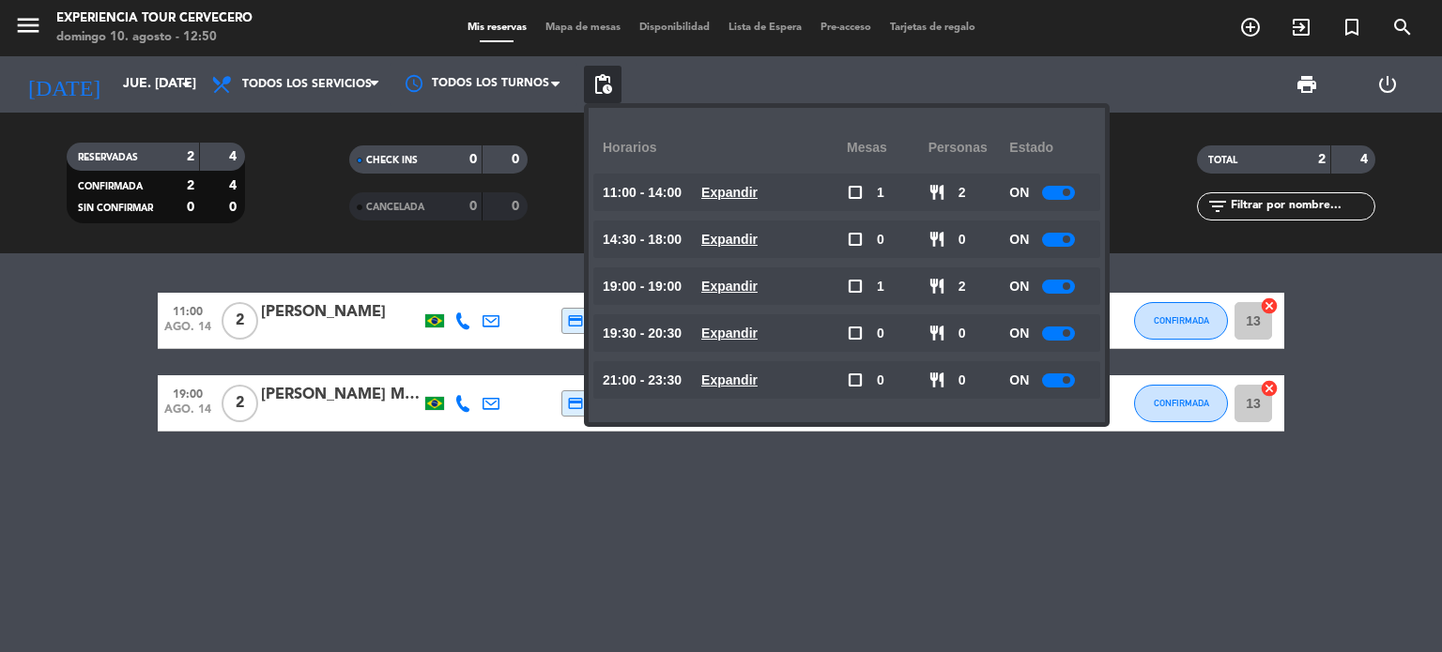
click at [1054, 288] on div at bounding box center [1058, 287] width 33 height 14
click at [498, 554] on div "11:00 ago. 14 2 Victória Pacheco credit_card visa * 5770 stripe Tour cervecero …" at bounding box center [721, 452] width 1442 height 399
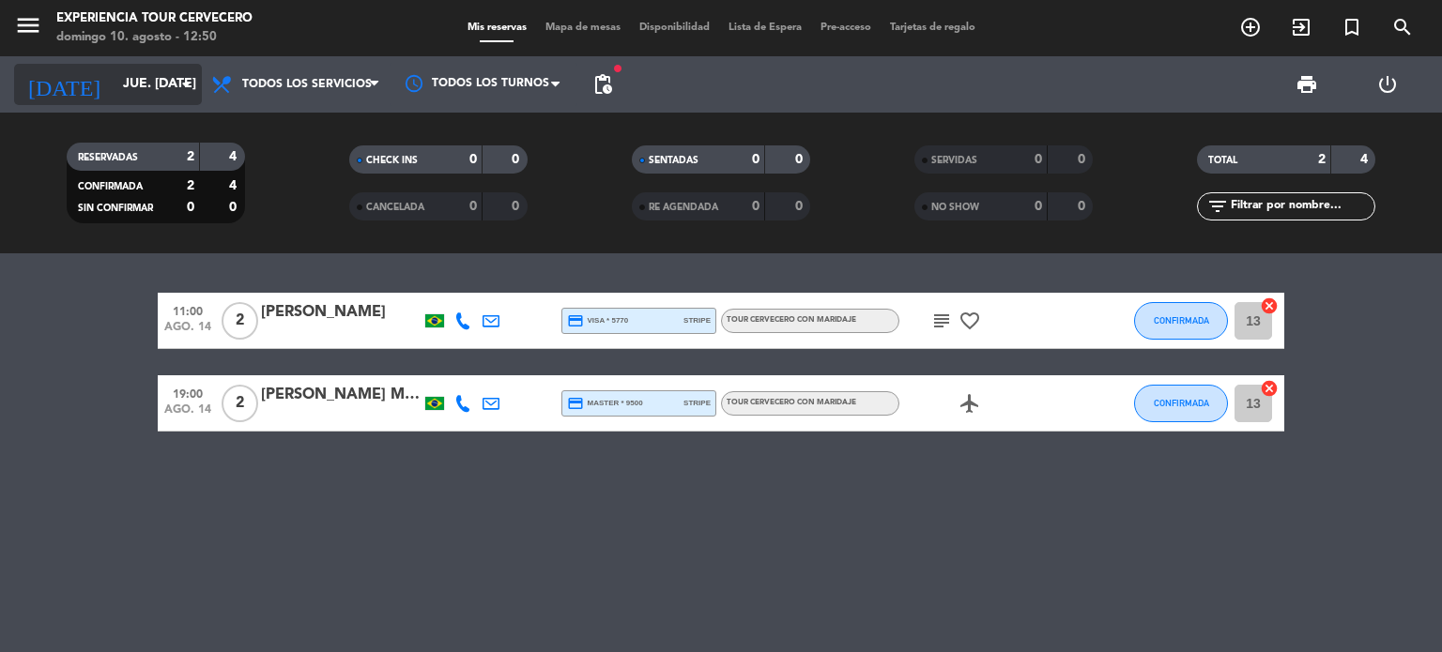
click at [146, 80] on input "jue. 14 ago." at bounding box center [203, 85] width 178 height 34
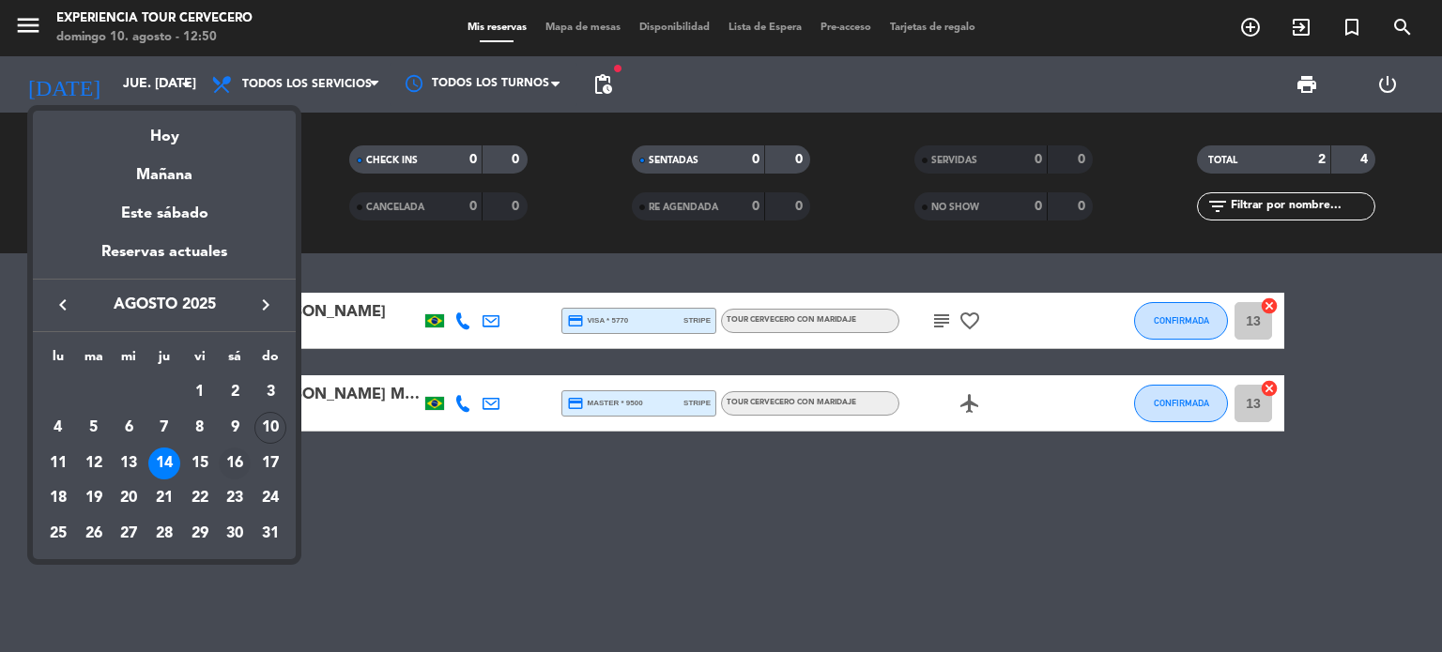
click at [237, 460] on div "16" at bounding box center [235, 464] width 32 height 32
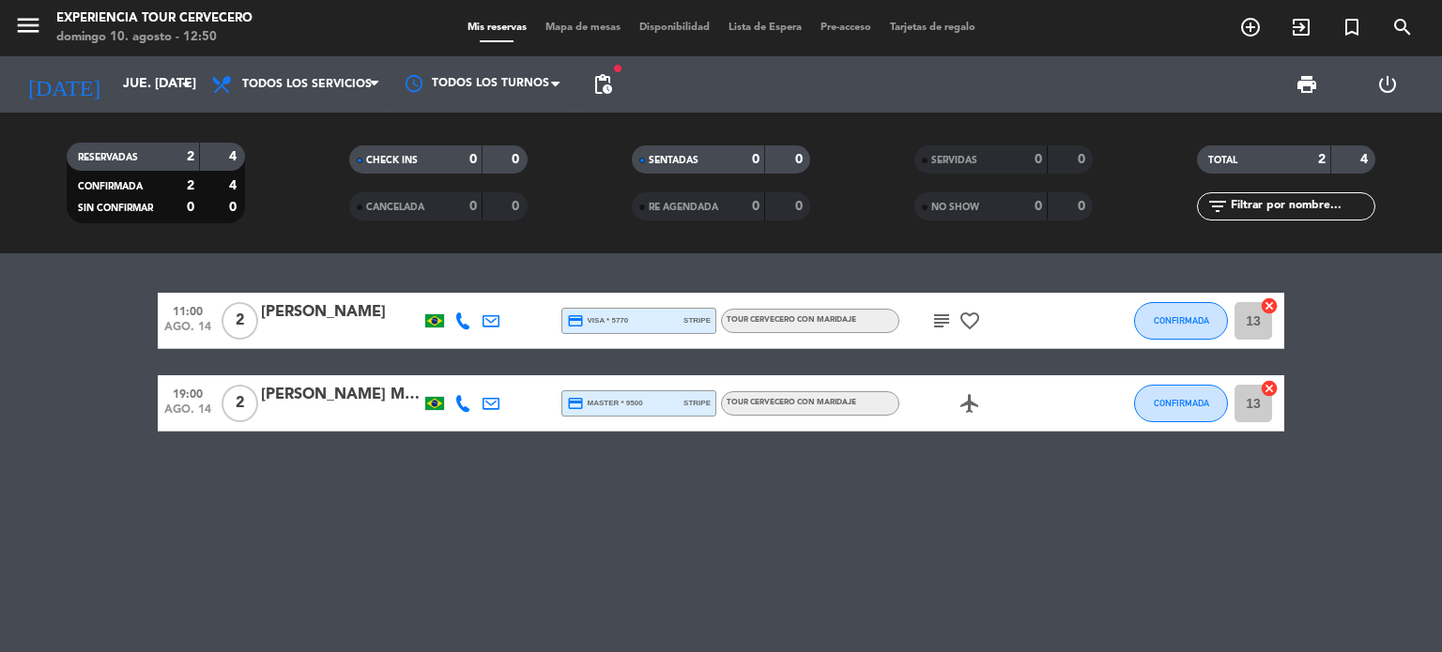
type input "sáb. 16 ago."
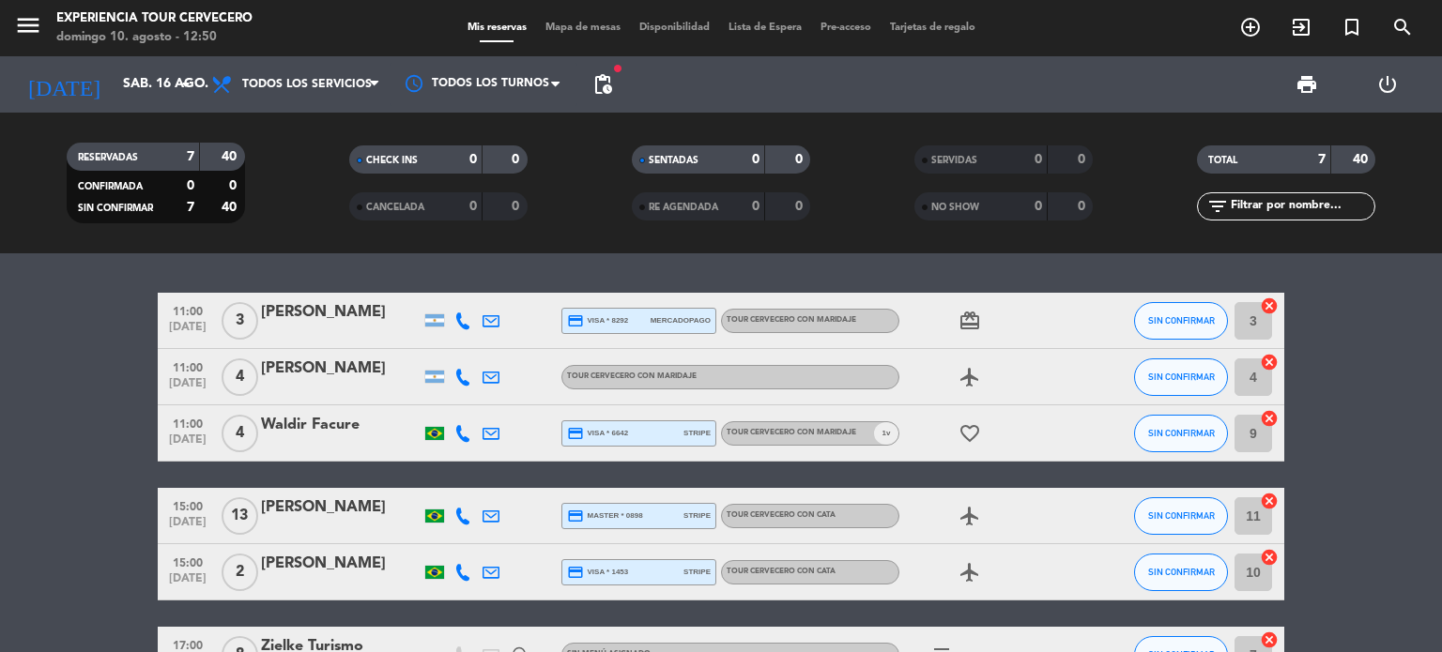
scroll to position [207, 0]
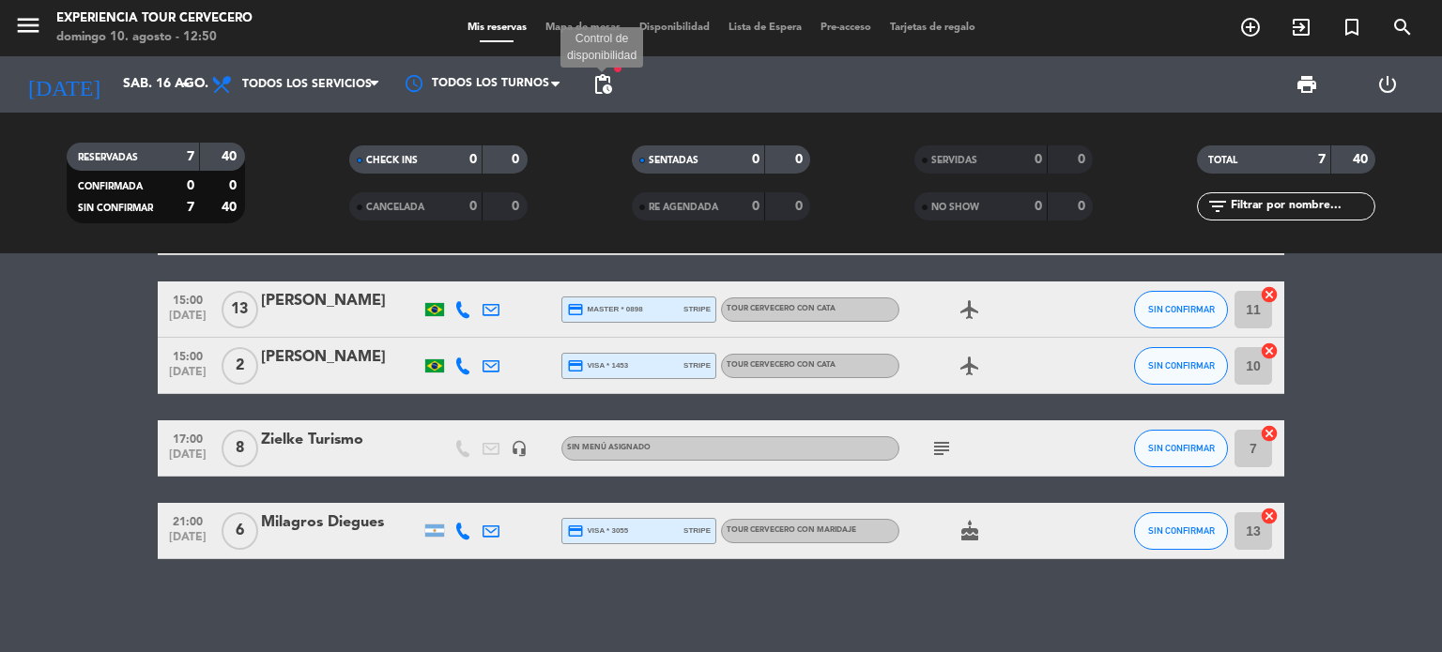
click at [591, 88] on span "pending_actions" at bounding box center [602, 84] width 23 height 23
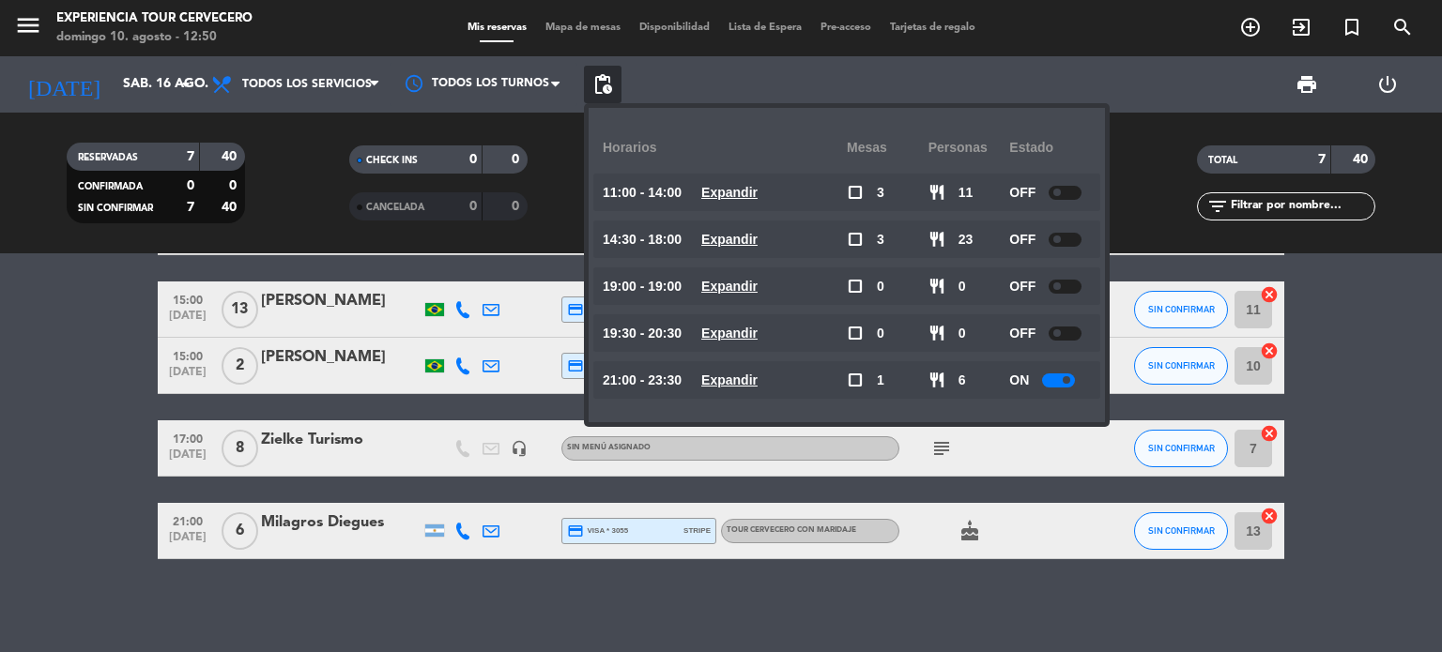
click at [591, 88] on span "pending_actions" at bounding box center [602, 84] width 23 height 23
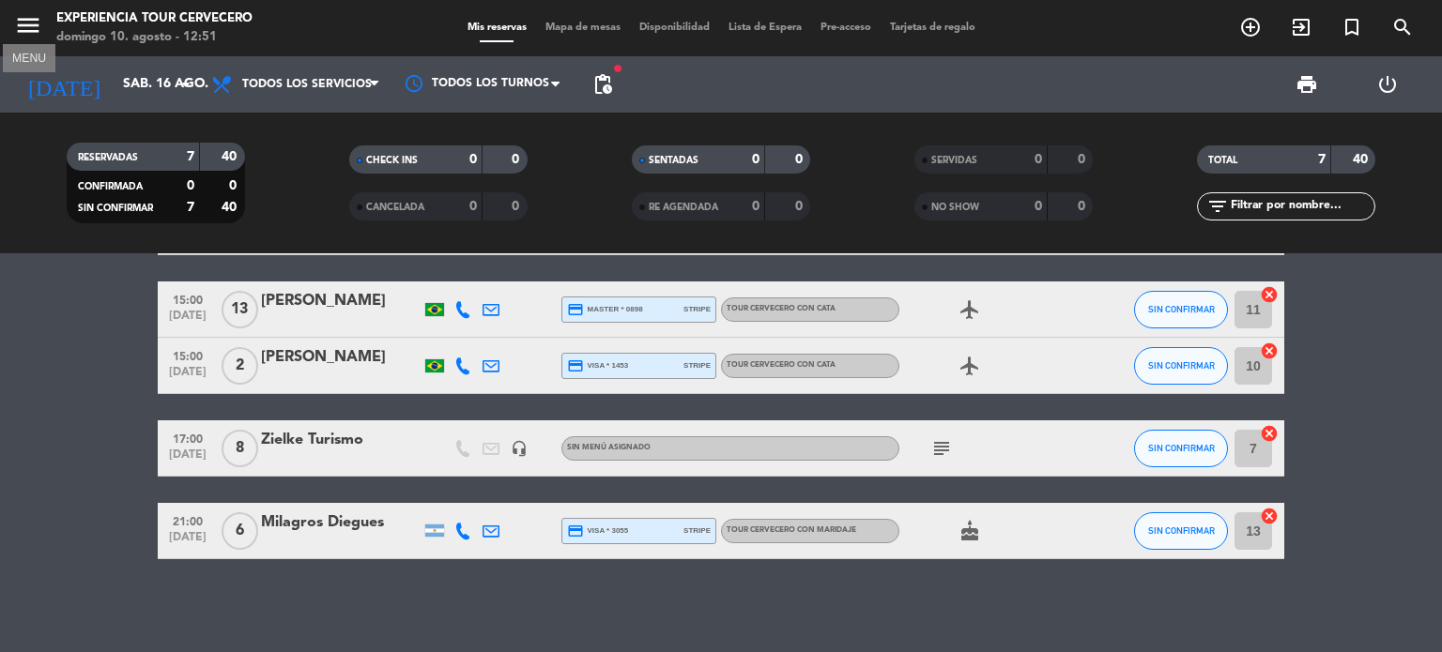
click at [29, 26] on icon "menu" at bounding box center [28, 25] width 28 height 28
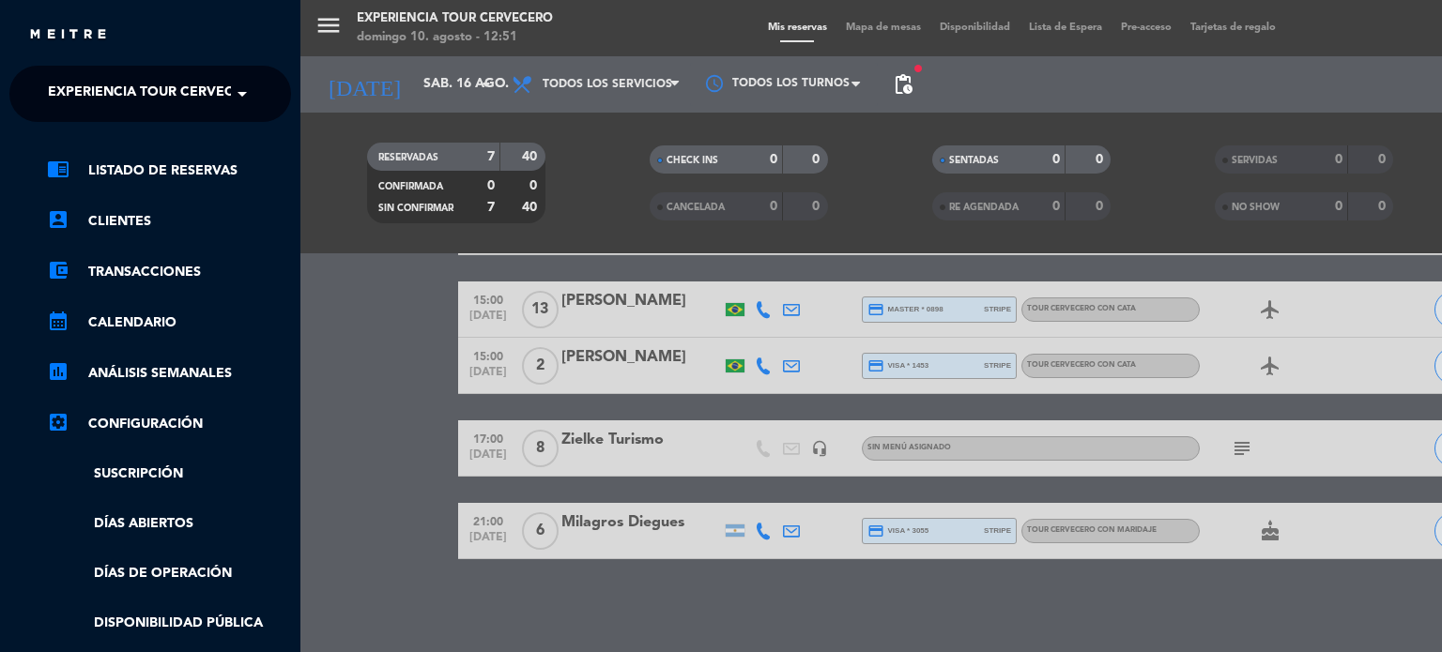
click at [207, 85] on span "Experiencia Tour Cervecero" at bounding box center [155, 93] width 214 height 39
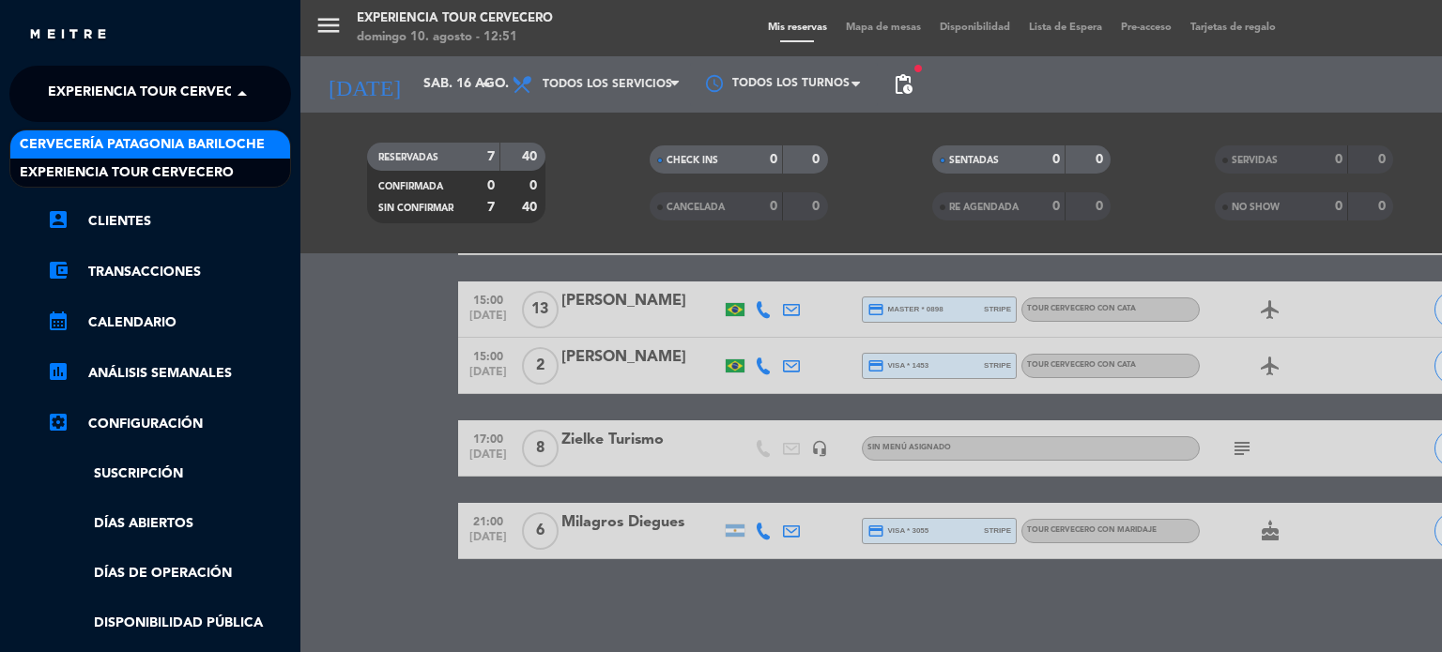
click at [168, 147] on span "Cervecería Patagonia Bariloche" at bounding box center [142, 145] width 245 height 22
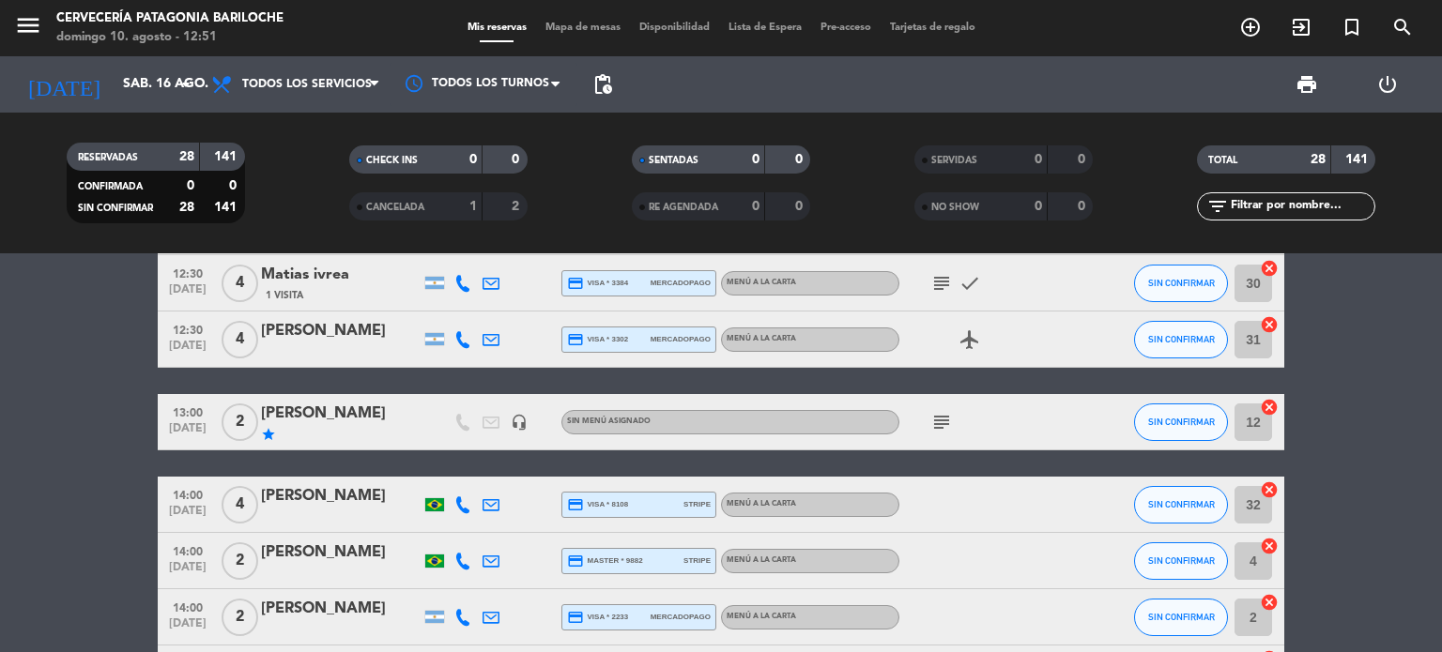
scroll to position [0, 0]
